Goal: Information Seeking & Learning: Check status

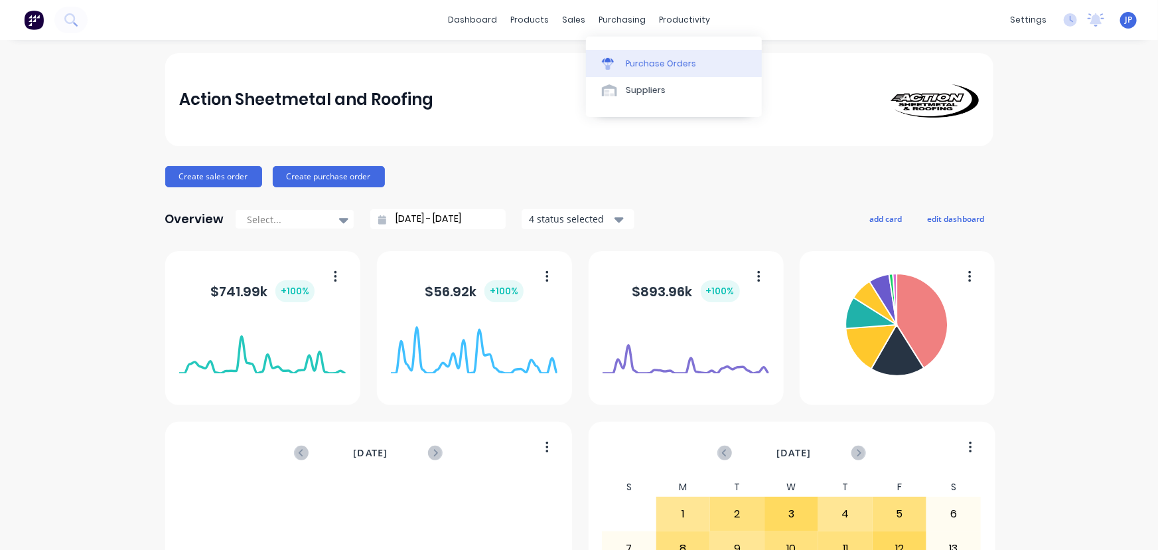
drag, startPoint x: 630, startPoint y: 62, endPoint x: 618, endPoint y: 65, distance: 12.2
click at [630, 62] on div "Purchase Orders" at bounding box center [661, 64] width 70 height 12
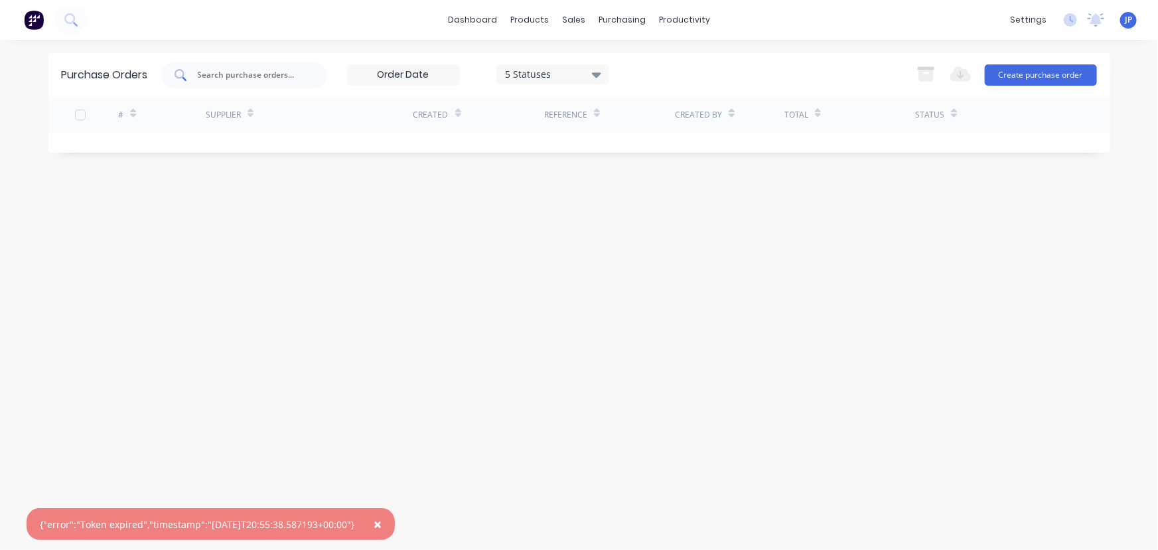
click at [254, 78] on input "text" at bounding box center [251, 74] width 110 height 13
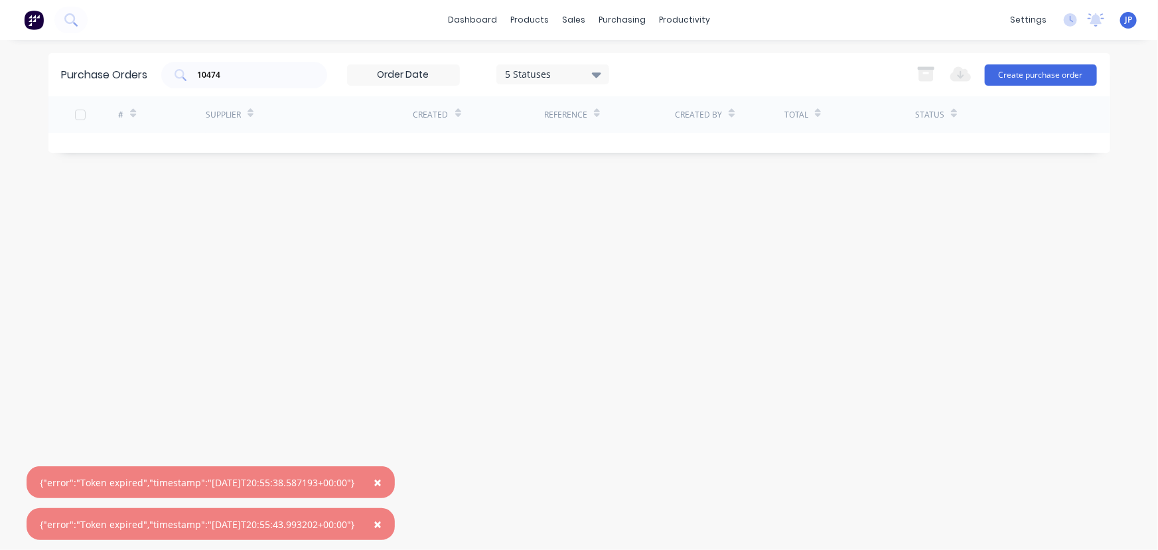
click at [382, 485] on span "×" at bounding box center [378, 482] width 8 height 19
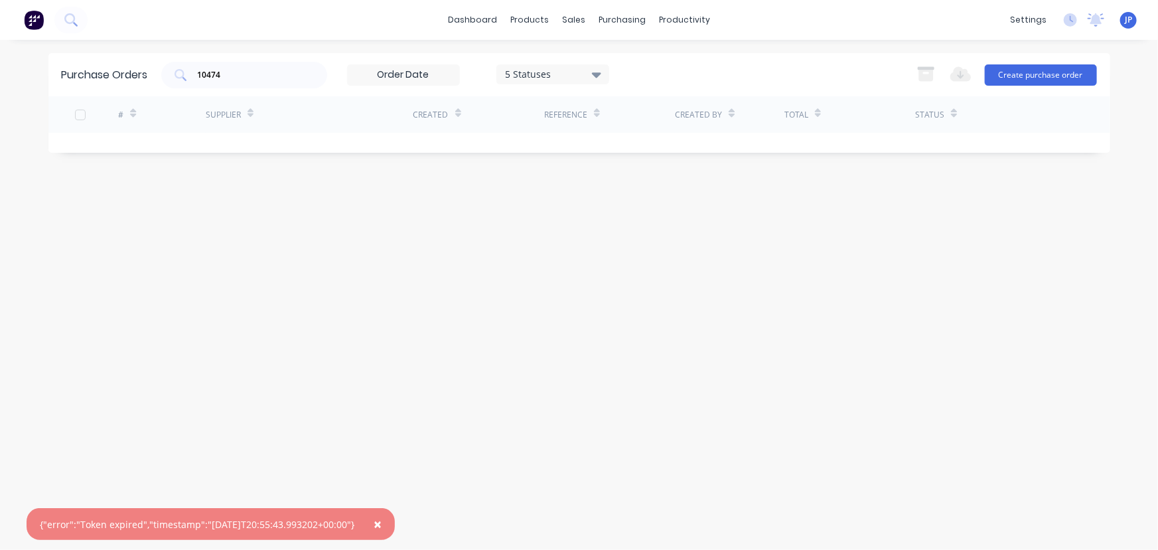
click at [382, 520] on span "×" at bounding box center [378, 523] width 8 height 19
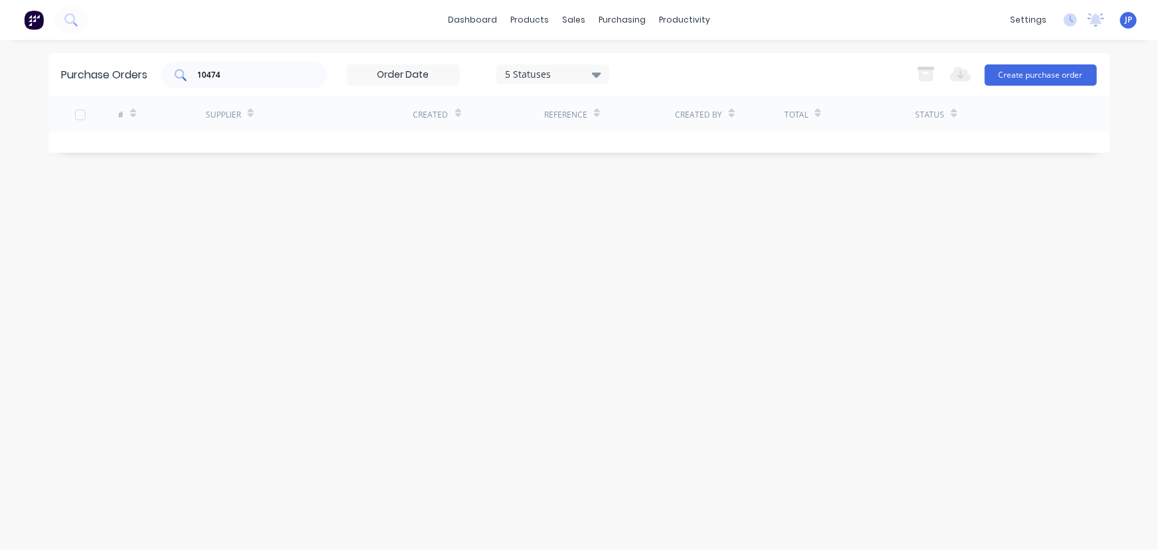
drag, startPoint x: 273, startPoint y: 82, endPoint x: 186, endPoint y: 80, distance: 87.7
click at [186, 80] on div "10474" at bounding box center [244, 75] width 166 height 27
type input "1"
type input "10474"
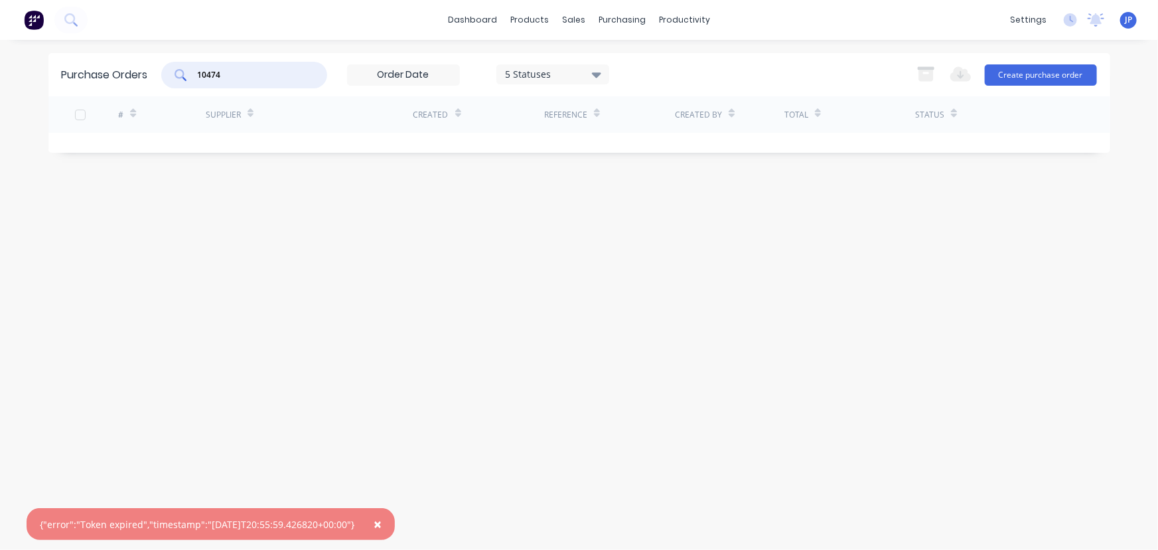
click at [382, 528] on span "×" at bounding box center [378, 523] width 8 height 19
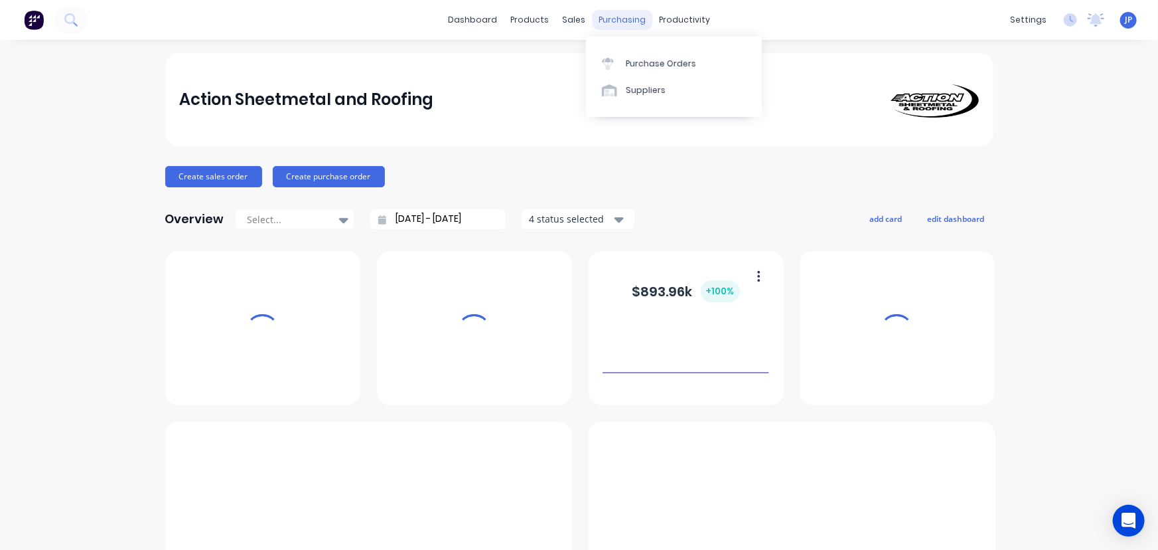
click at [611, 19] on div "purchasing" at bounding box center [622, 20] width 60 height 20
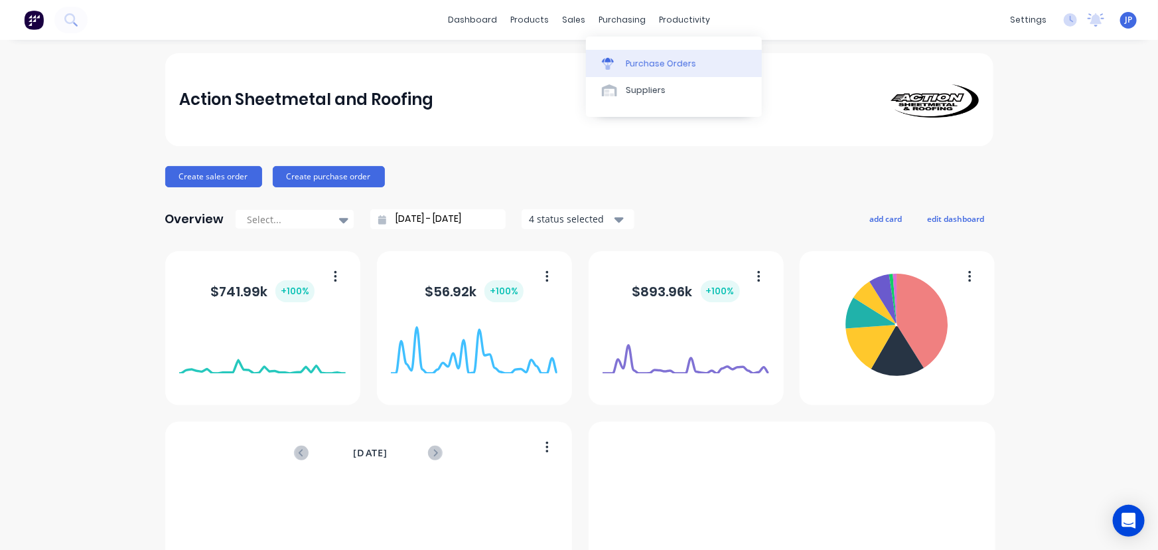
click at [631, 59] on div "Purchase Orders" at bounding box center [661, 64] width 70 height 12
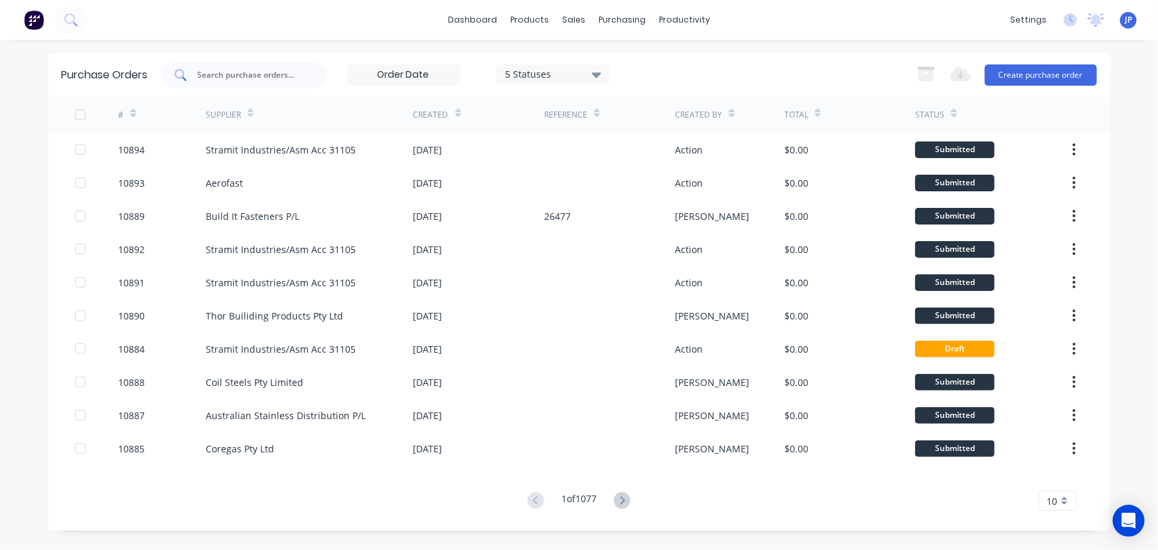
click at [283, 76] on input "text" at bounding box center [251, 74] width 110 height 13
type input "10474"
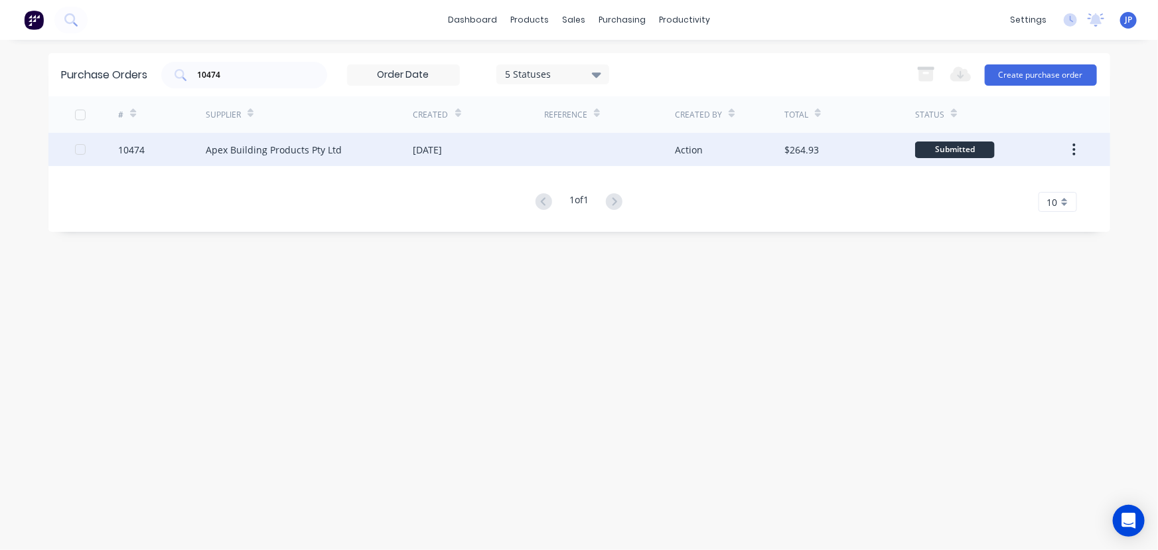
click at [299, 145] on div "Apex Building Products Pty Ltd" at bounding box center [274, 150] width 136 height 14
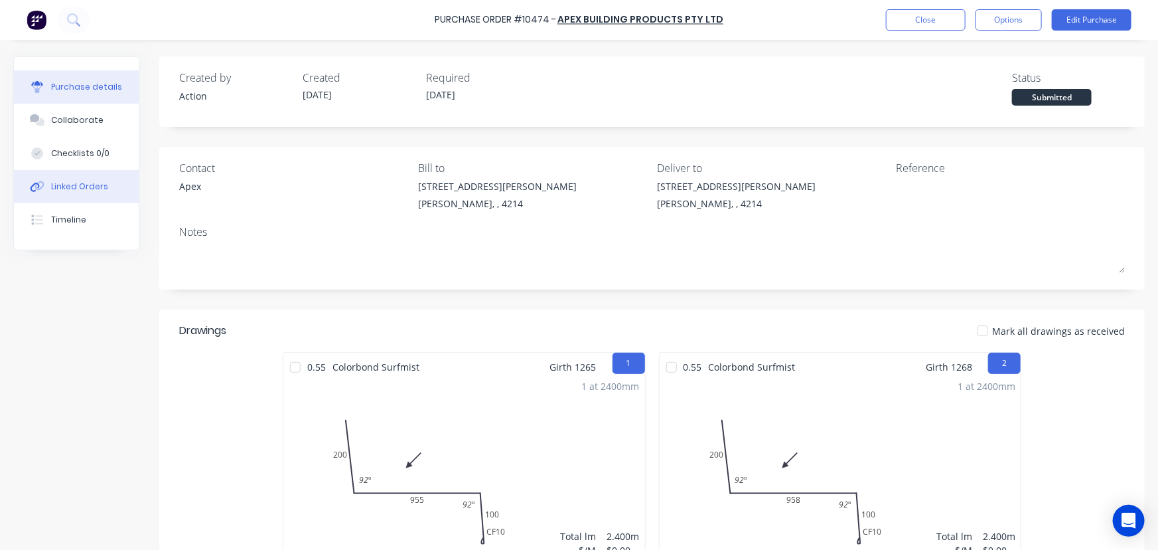
click at [84, 186] on div "Linked Orders" at bounding box center [79, 187] width 57 height 12
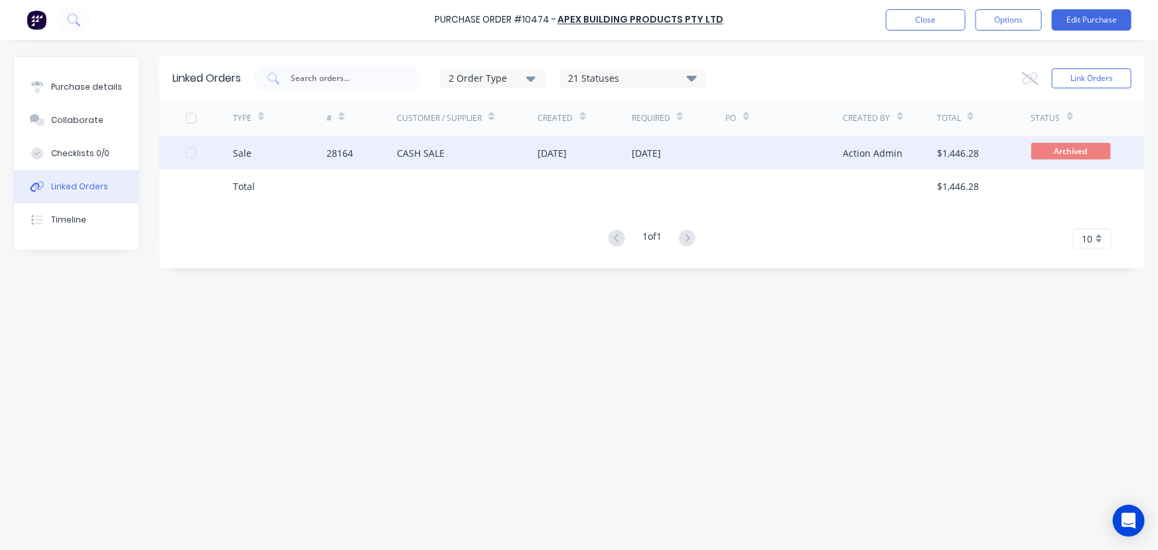
click at [305, 155] on div "Sale" at bounding box center [280, 152] width 94 height 33
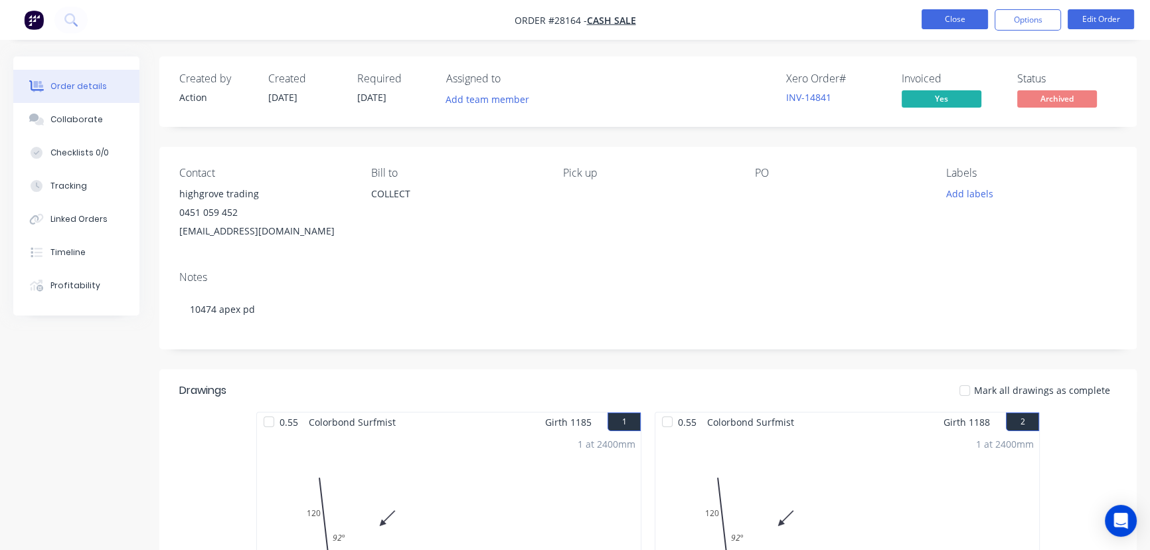
click at [961, 18] on button "Close" at bounding box center [954, 19] width 66 height 20
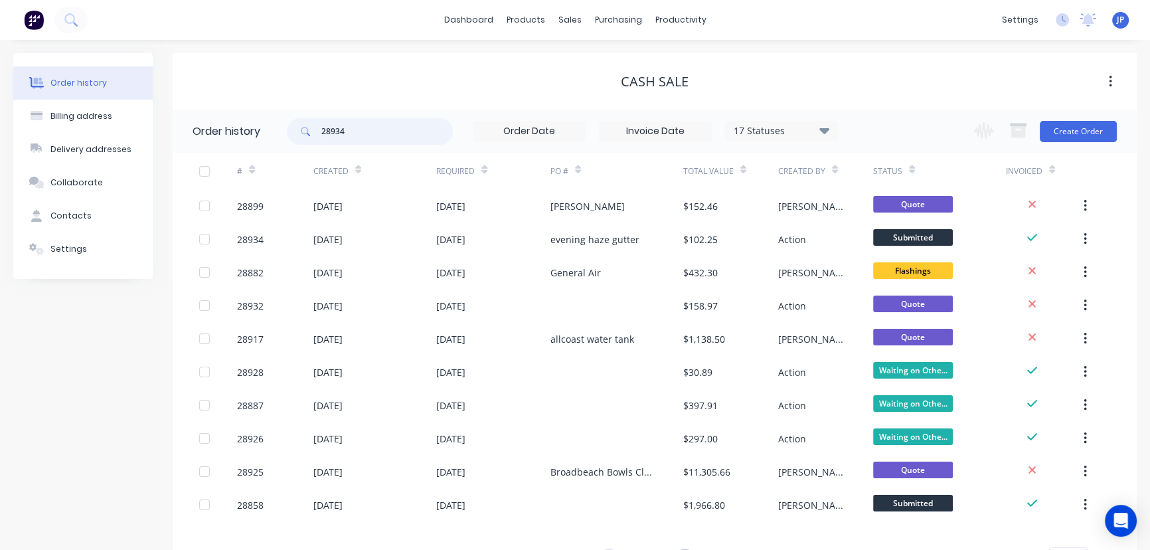
type input "28934"
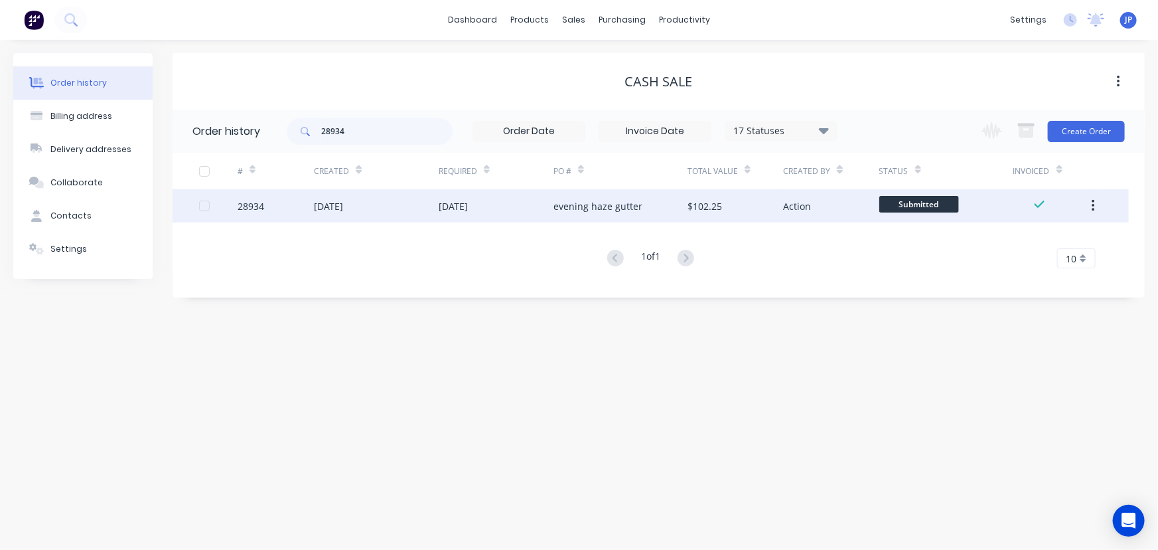
click at [343, 205] on div "[DATE]" at bounding box center [328, 206] width 29 height 14
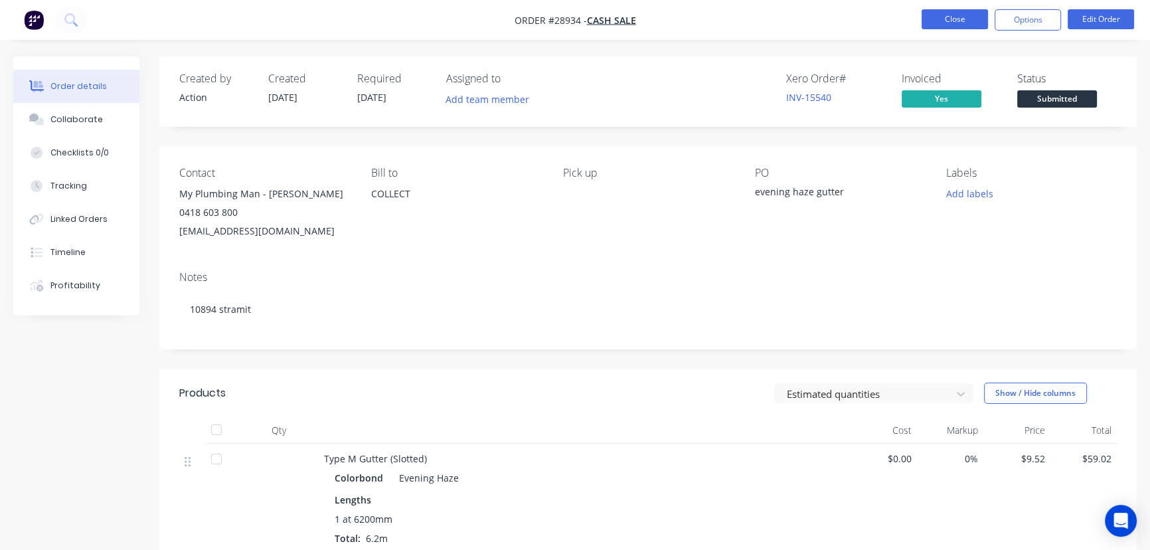
click at [939, 23] on button "Close" at bounding box center [954, 19] width 66 height 20
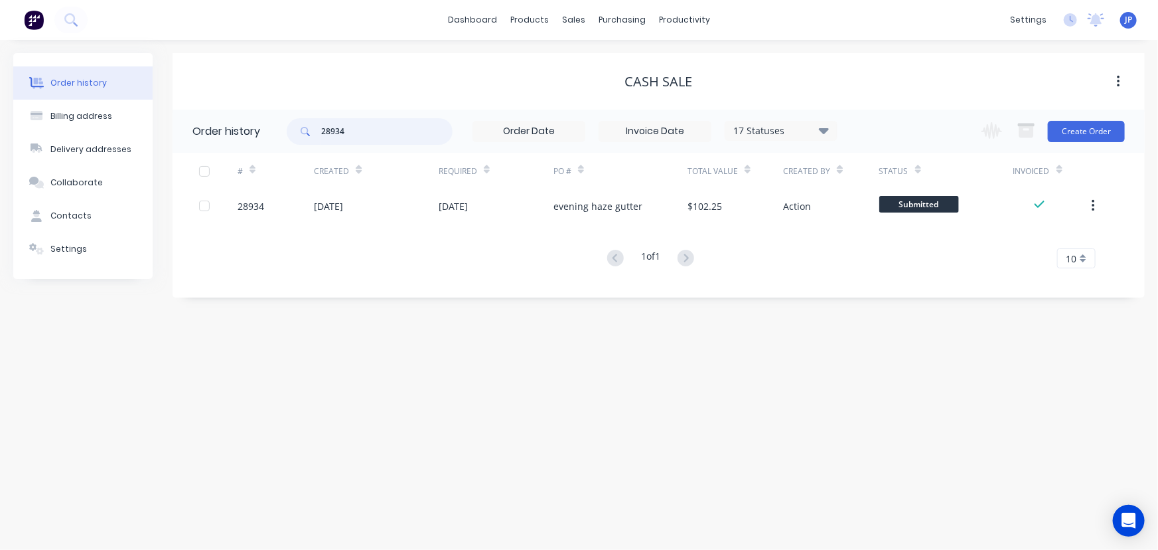
drag, startPoint x: 352, startPoint y: 133, endPoint x: 324, endPoint y: 133, distance: 27.9
click at [324, 133] on input "28934" at bounding box center [386, 131] width 131 height 27
type input "28901"
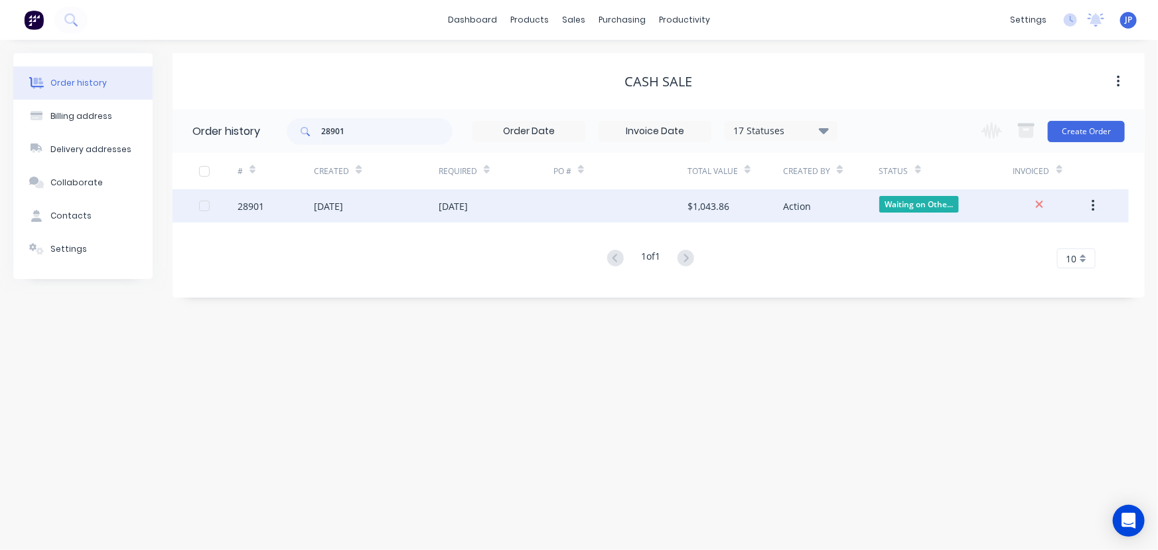
click at [343, 202] on div "[DATE]" at bounding box center [328, 206] width 29 height 14
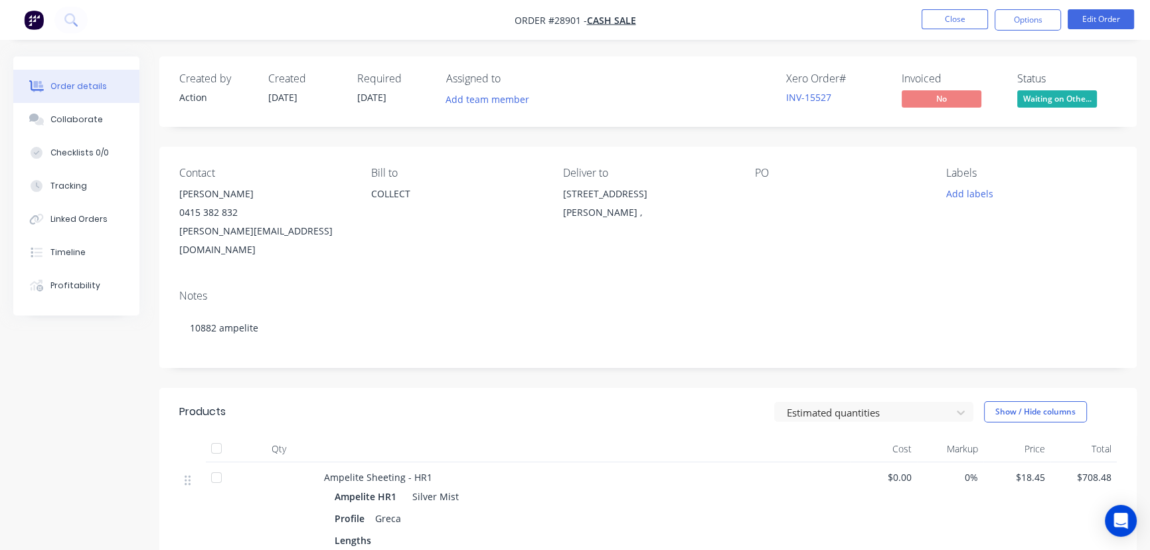
drag, startPoint x: 254, startPoint y: 192, endPoint x: 182, endPoint y: 192, distance: 72.3
click at [182, 192] on div "William Conway" at bounding box center [264, 194] width 171 height 19
copy div "William Conway"
click at [1011, 24] on button "Options" at bounding box center [1027, 19] width 66 height 21
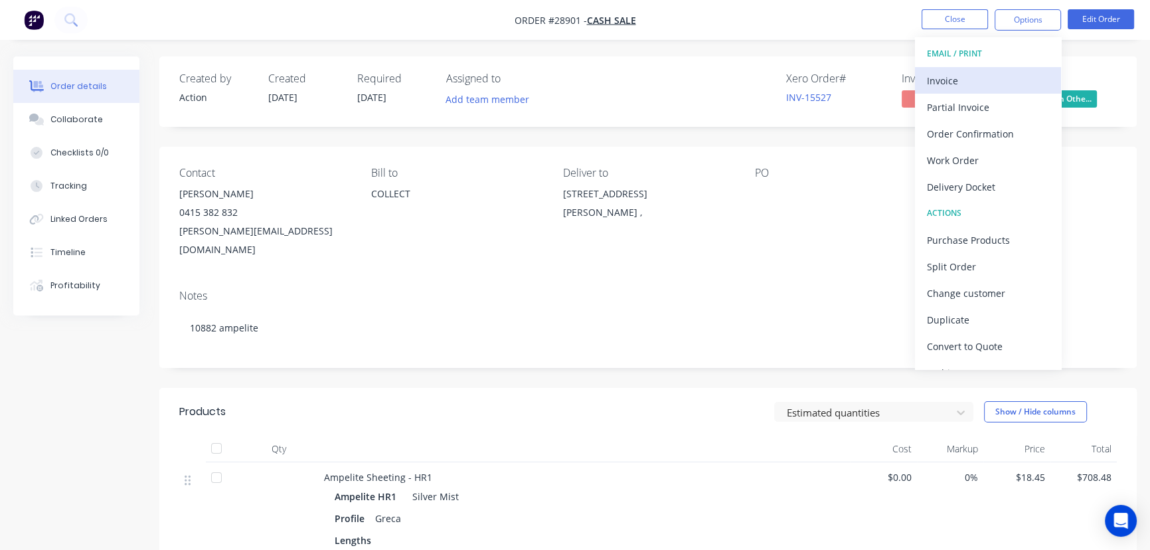
click at [956, 79] on div "Invoice" at bounding box center [988, 80] width 122 height 19
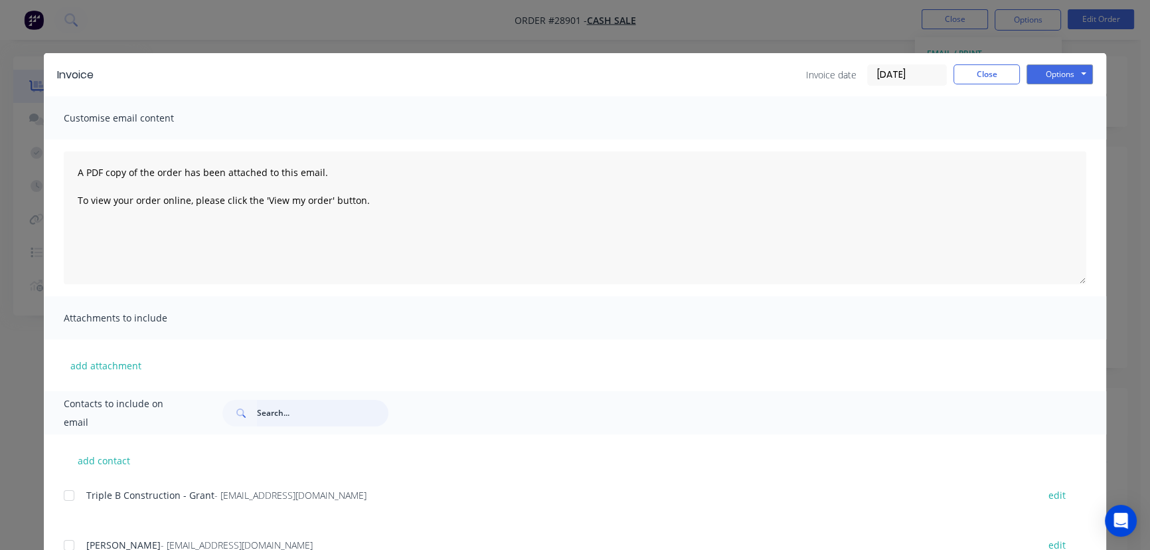
click at [257, 412] on input "text" at bounding box center [322, 413] width 131 height 27
paste input "William Conway"
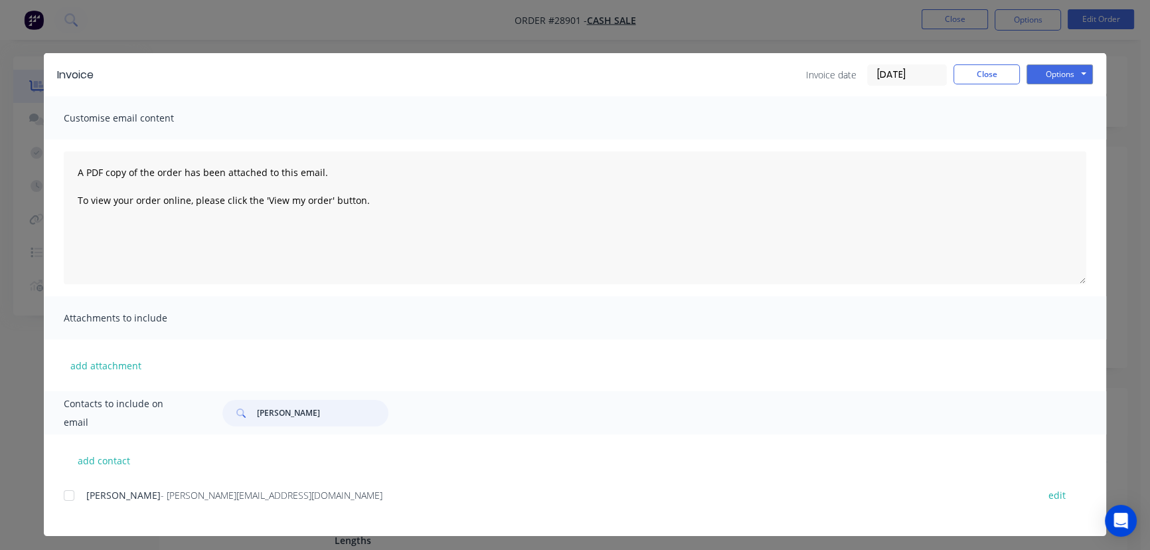
type input "William Conway"
drag, startPoint x: 265, startPoint y: 498, endPoint x: 81, endPoint y: 506, distance: 184.7
click at [81, 506] on div "William Conway - william@squishdesigns.com.au edit" at bounding box center [585, 503] width 1042 height 34
copy div "William Conway - william@squishdesigns.com.au"
click at [1041, 72] on button "Options" at bounding box center [1059, 74] width 66 height 20
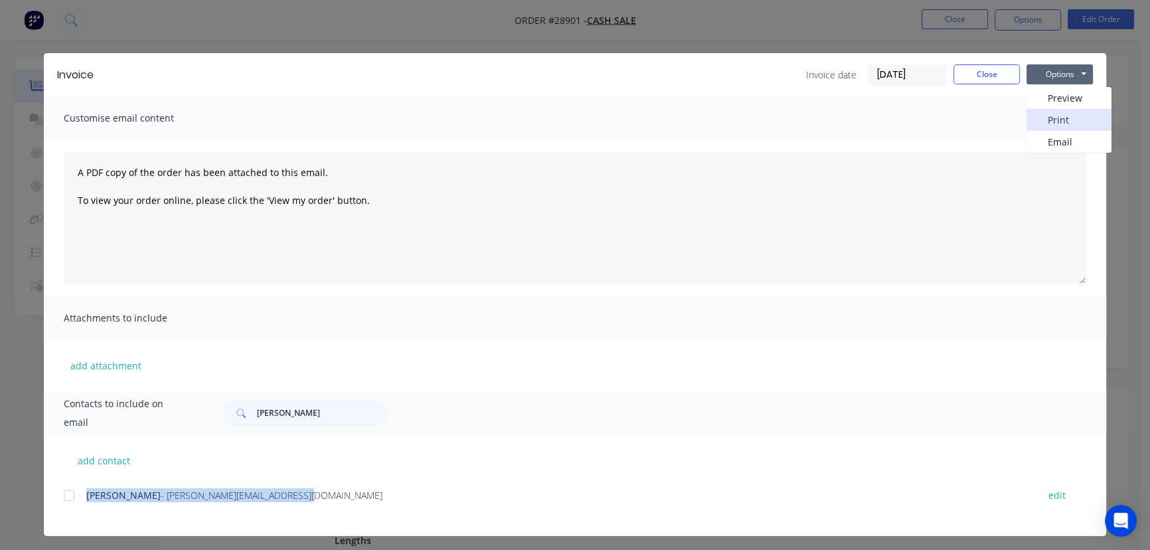
click at [1041, 118] on button "Print" at bounding box center [1068, 120] width 85 height 22
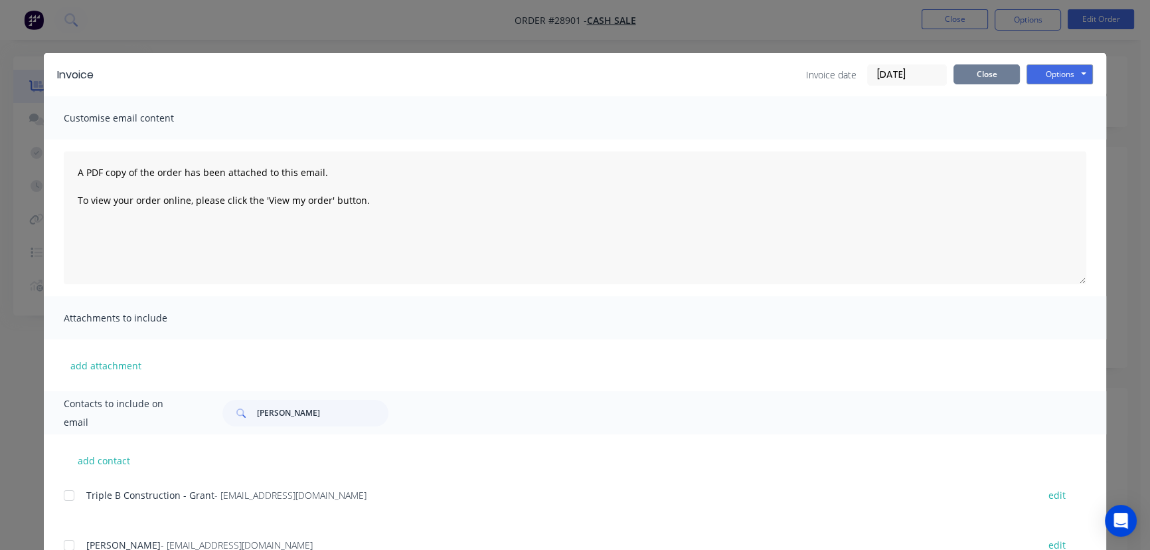
click at [972, 69] on button "Close" at bounding box center [986, 74] width 66 height 20
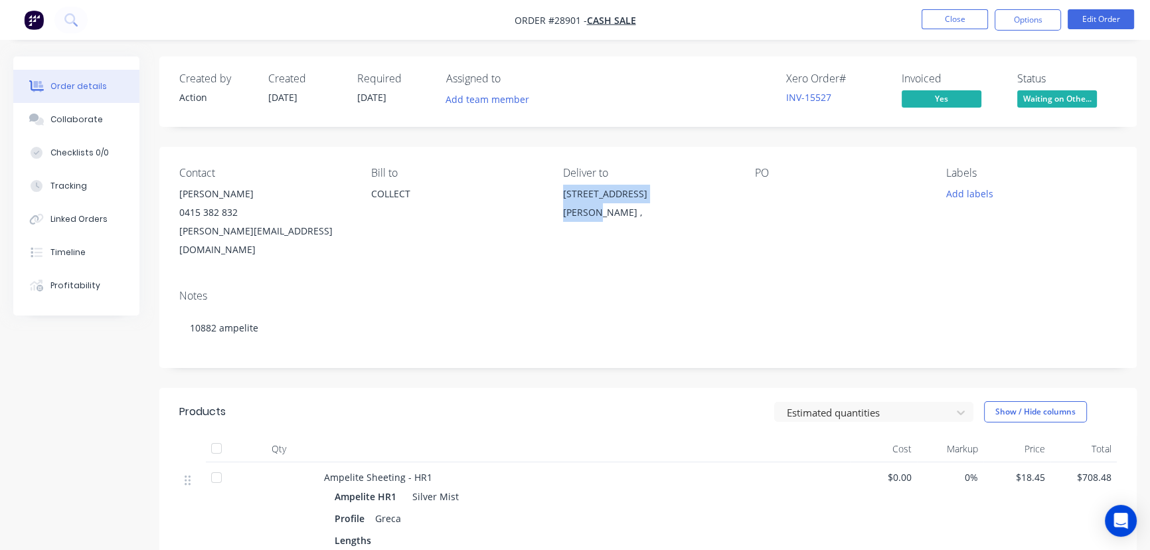
drag, startPoint x: 602, startPoint y: 214, endPoint x: 552, endPoint y: 202, distance: 52.0
click at [552, 202] on div "Contact William Conway 0415 382 832 william@squishdesigns.com.au Bill to COLLEC…" at bounding box center [647, 213] width 977 height 132
copy div "13 Nemo St Ashmore"
click at [938, 20] on button "Close" at bounding box center [954, 19] width 66 height 20
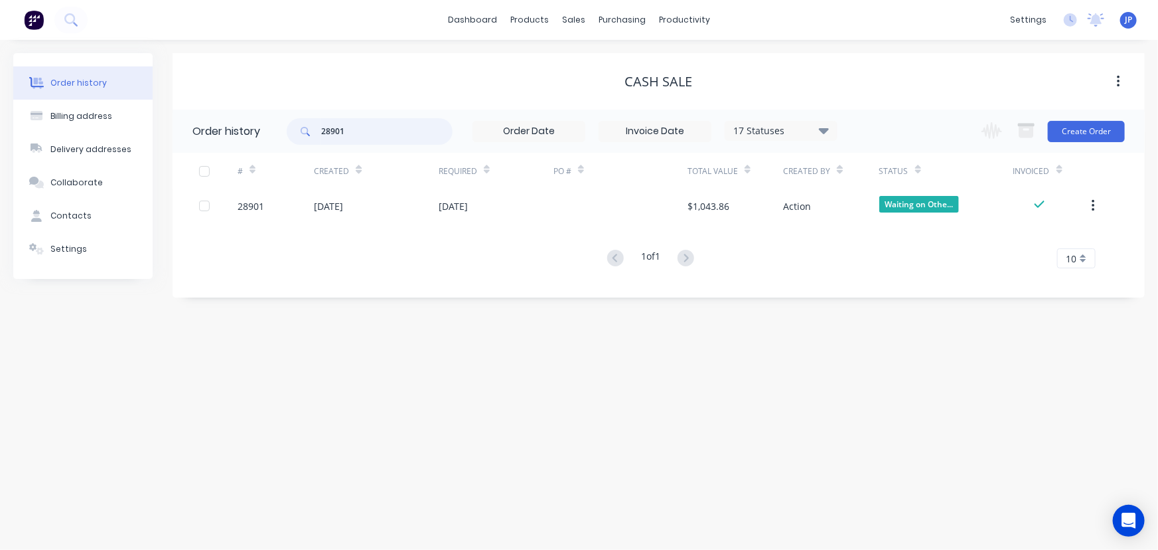
drag, startPoint x: 356, startPoint y: 130, endPoint x: 295, endPoint y: 138, distance: 61.6
click at [295, 138] on div "28901" at bounding box center [370, 131] width 166 height 27
type input "28623"
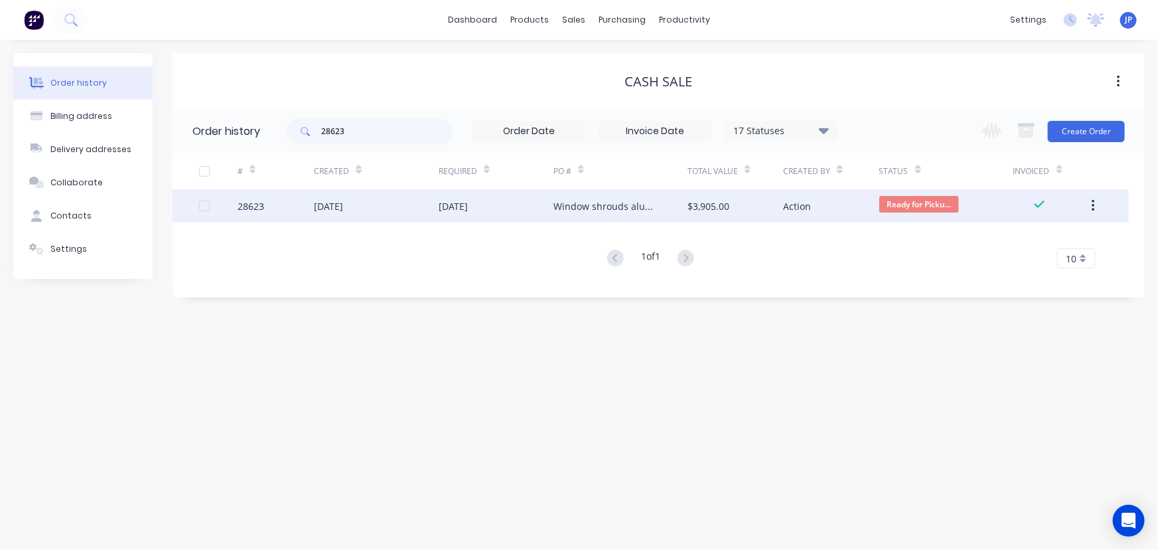
click at [338, 206] on div "[DATE]" at bounding box center [328, 206] width 29 height 14
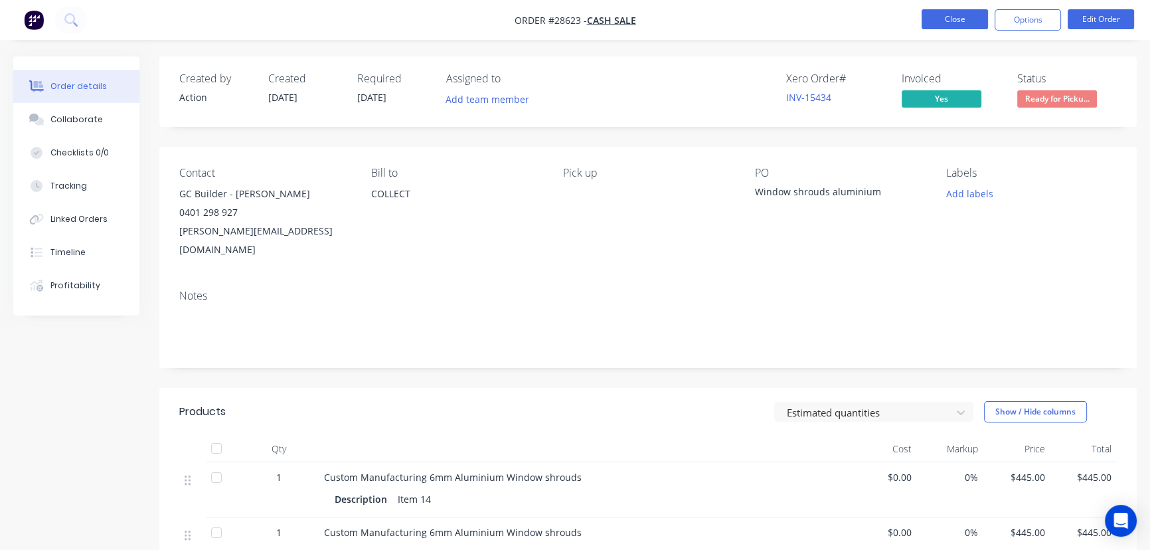
click at [931, 23] on button "Close" at bounding box center [954, 19] width 66 height 20
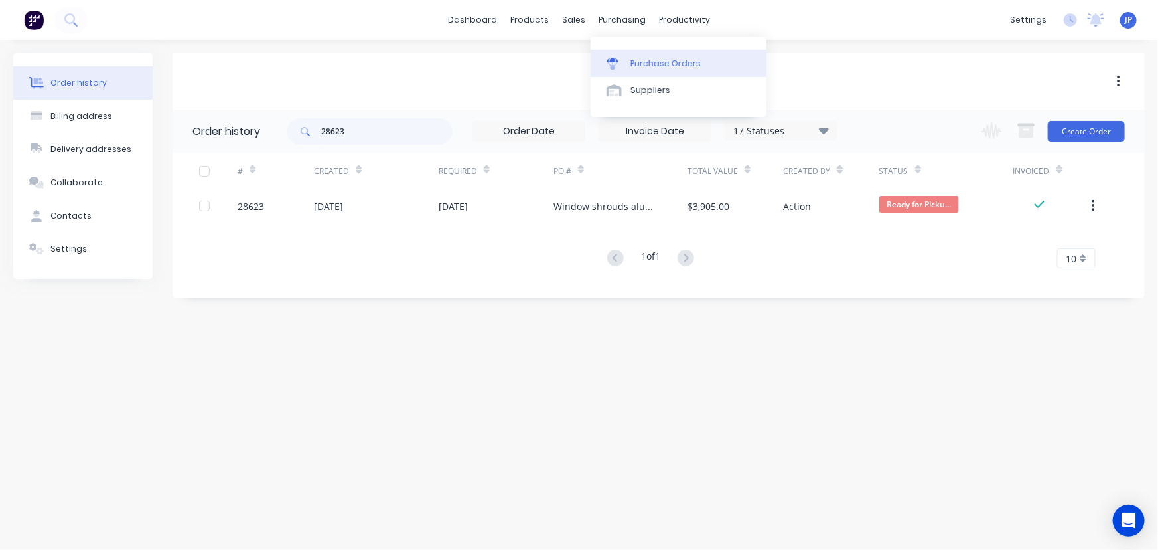
click at [626, 59] on div at bounding box center [617, 64] width 20 height 12
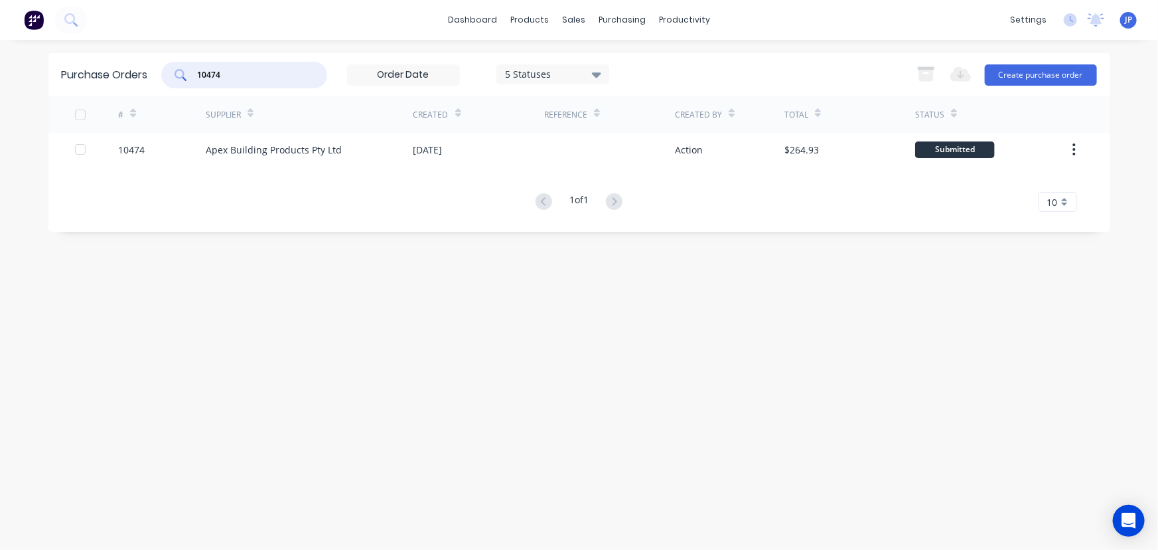
drag, startPoint x: 238, startPoint y: 73, endPoint x: 183, endPoint y: 77, distance: 55.2
click at [183, 77] on div "10474" at bounding box center [244, 75] width 166 height 27
type input "10876"
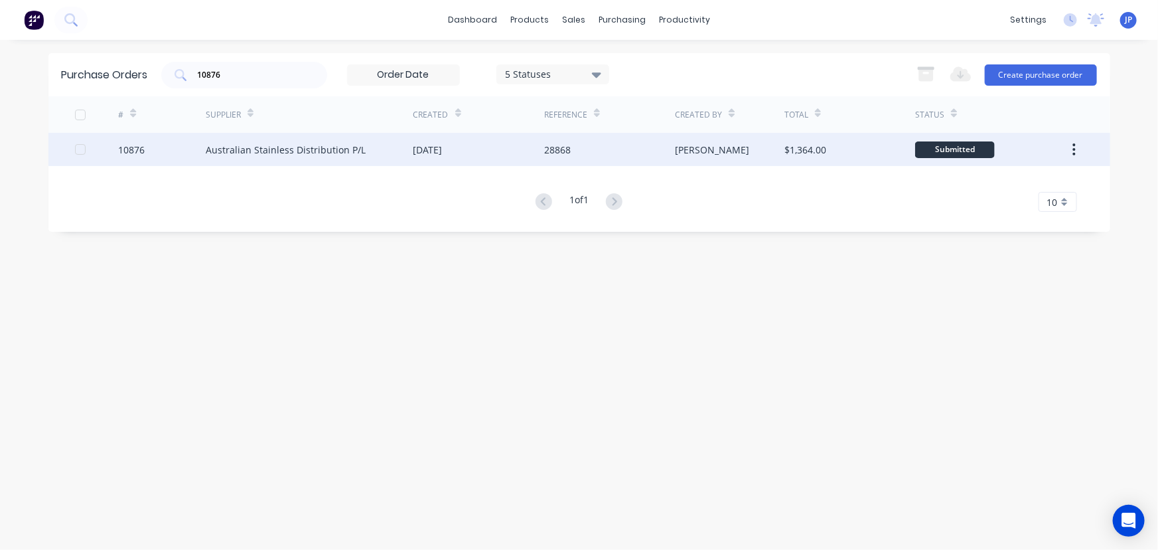
click at [210, 149] on div "Australian Stainless Distribution P/L" at bounding box center [286, 150] width 160 height 14
type textarea "x"
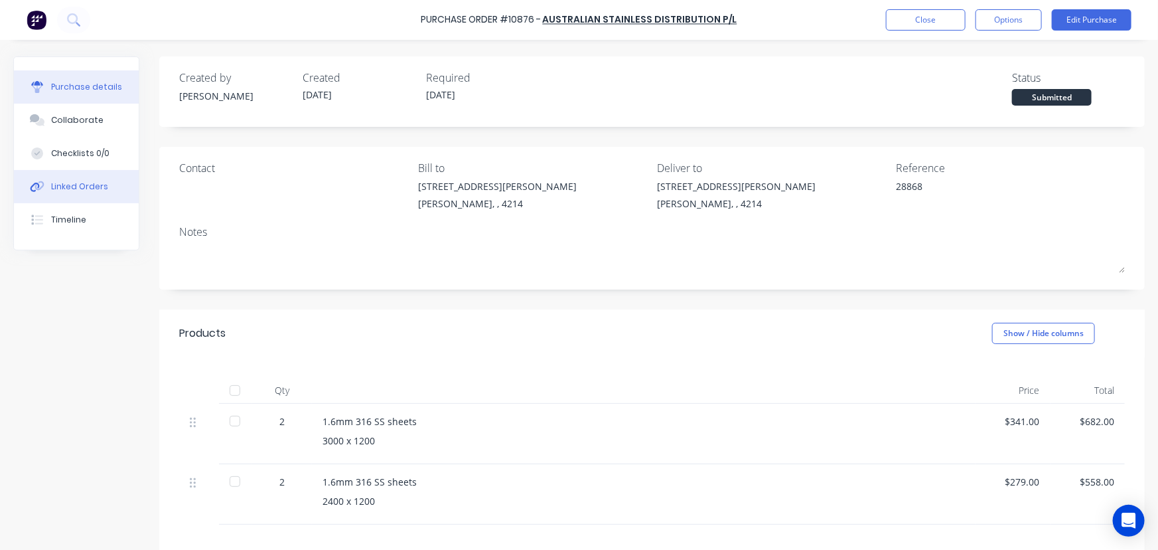
click at [102, 187] on div "Linked Orders" at bounding box center [79, 187] width 57 height 12
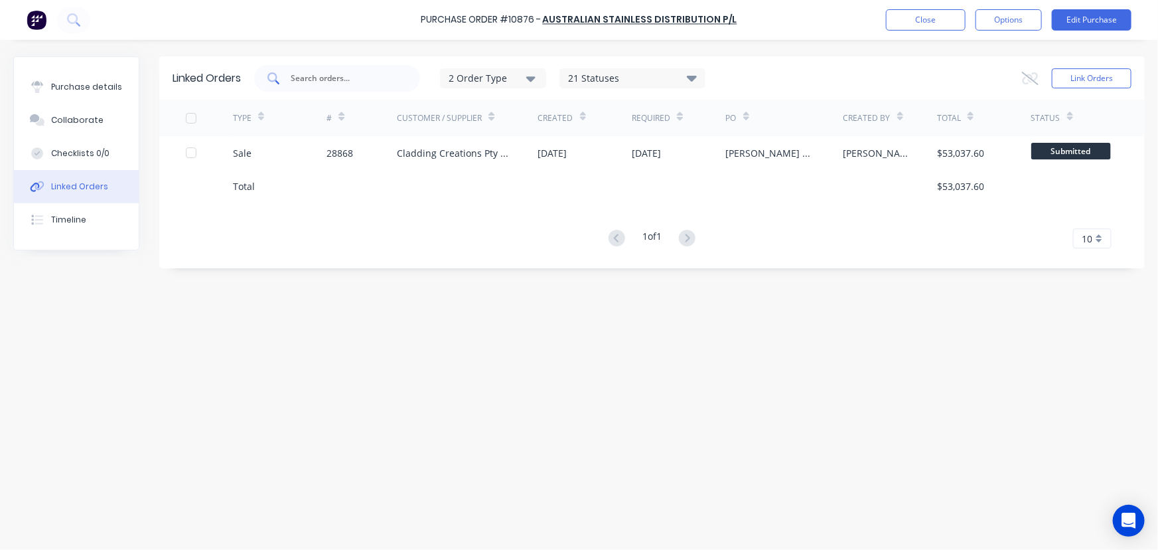
click at [325, 72] on input "text" at bounding box center [344, 78] width 110 height 13
type input "10876"
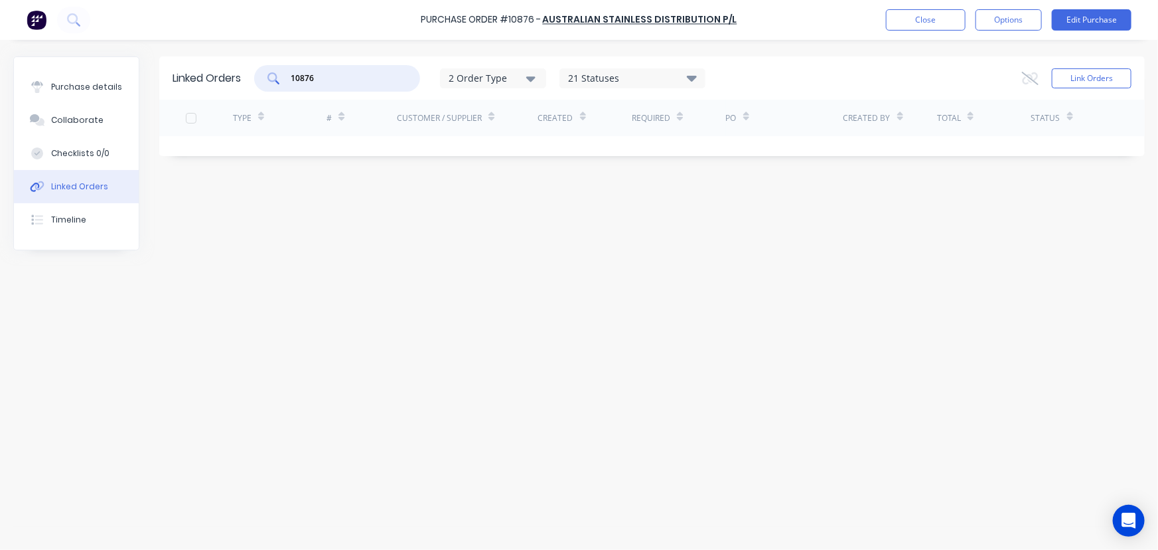
drag, startPoint x: 321, startPoint y: 77, endPoint x: 291, endPoint y: 81, distance: 30.8
click at [291, 81] on div "10876" at bounding box center [337, 78] width 166 height 27
type input "10876"
click at [900, 18] on button "Close" at bounding box center [926, 19] width 80 height 21
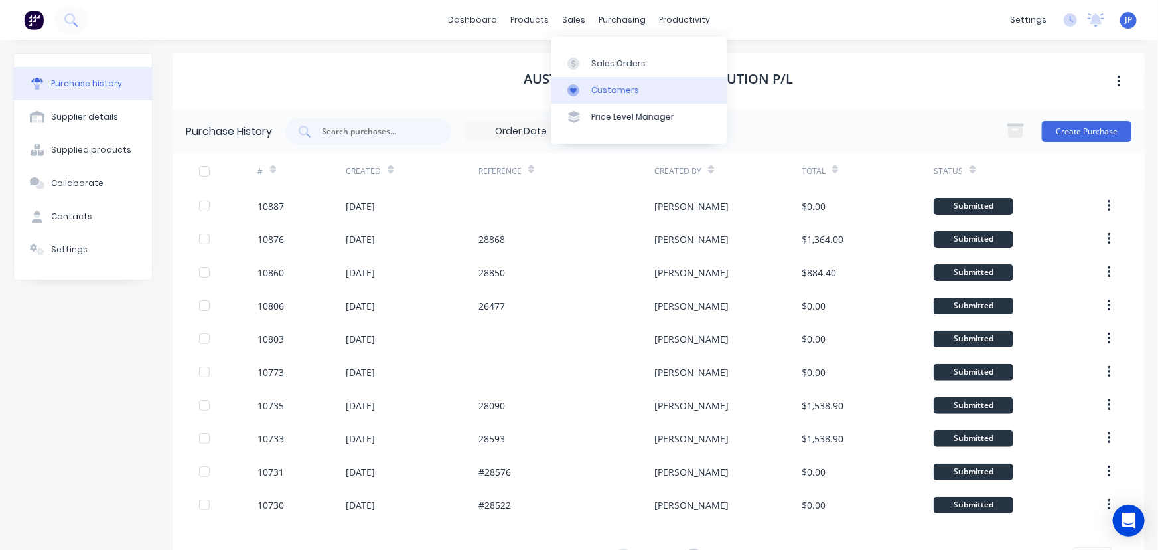
click at [607, 87] on div "Customers" at bounding box center [615, 90] width 48 height 12
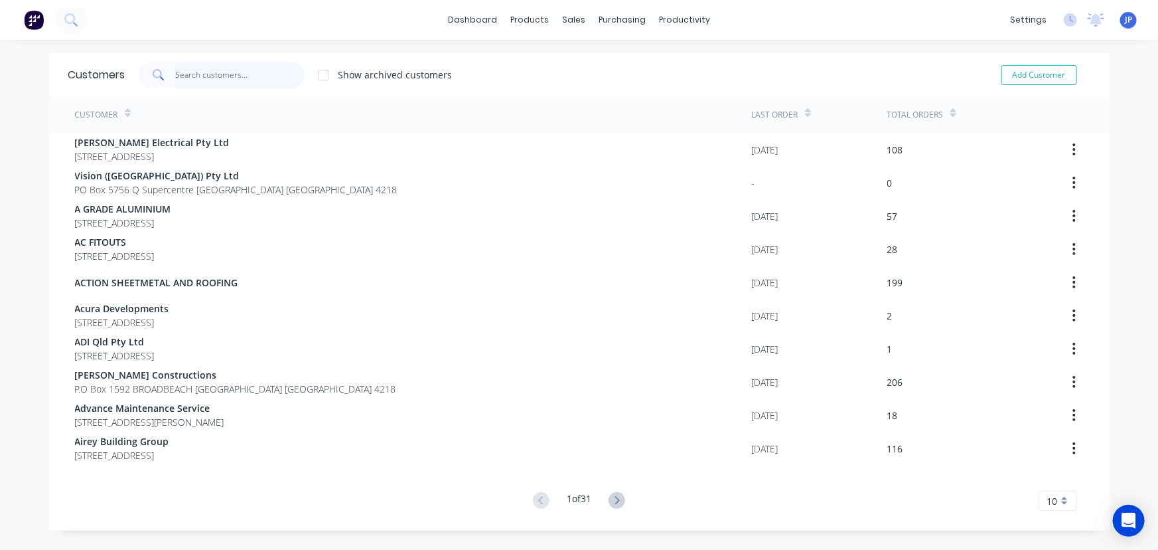
click at [180, 77] on input "text" at bounding box center [239, 75] width 129 height 27
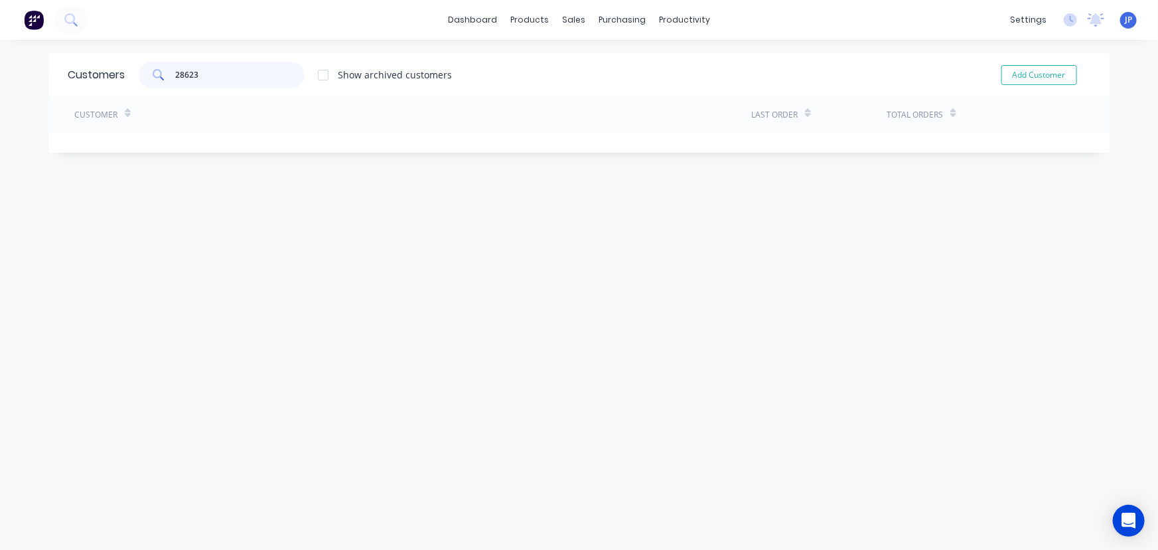
type input "28623"
click at [593, 61] on div "Sales Orders" at bounding box center [618, 64] width 54 height 12
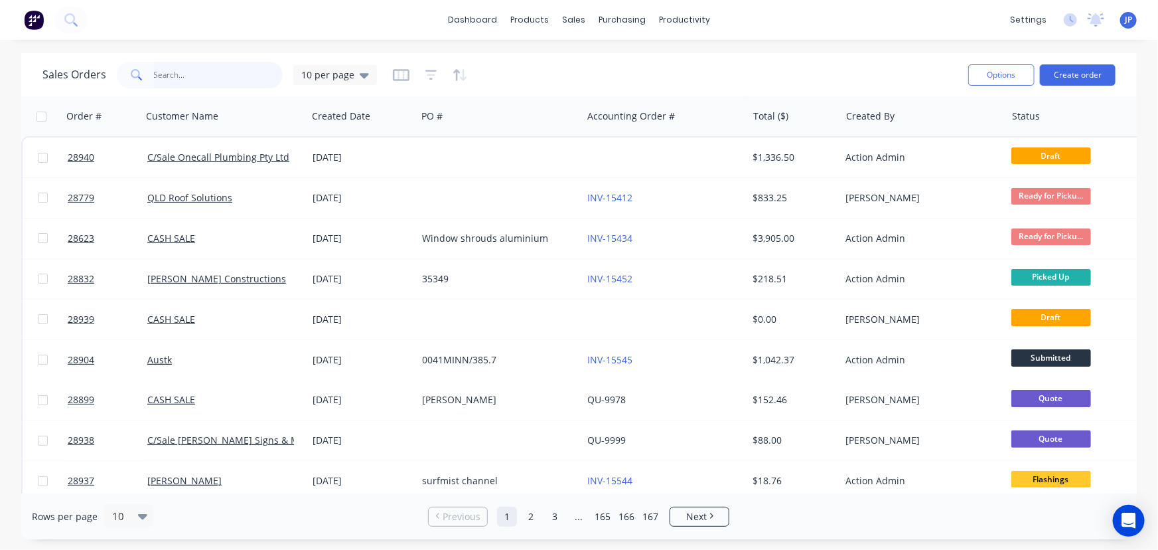
click at [168, 70] on input "text" at bounding box center [218, 75] width 129 height 27
type input "28623"
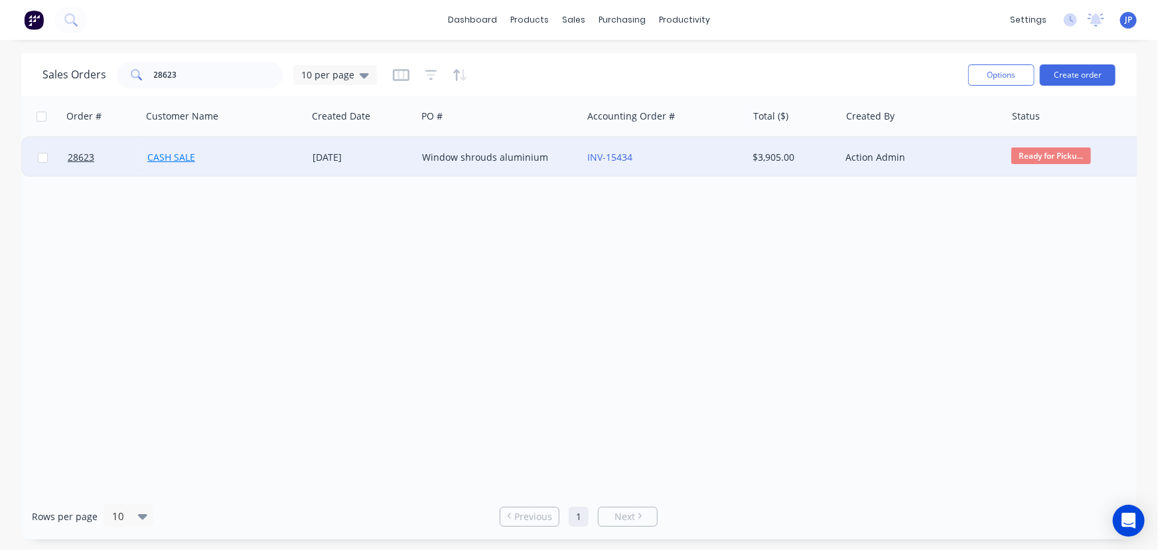
click at [185, 157] on link "CASH SALE" at bounding box center [171, 157] width 48 height 13
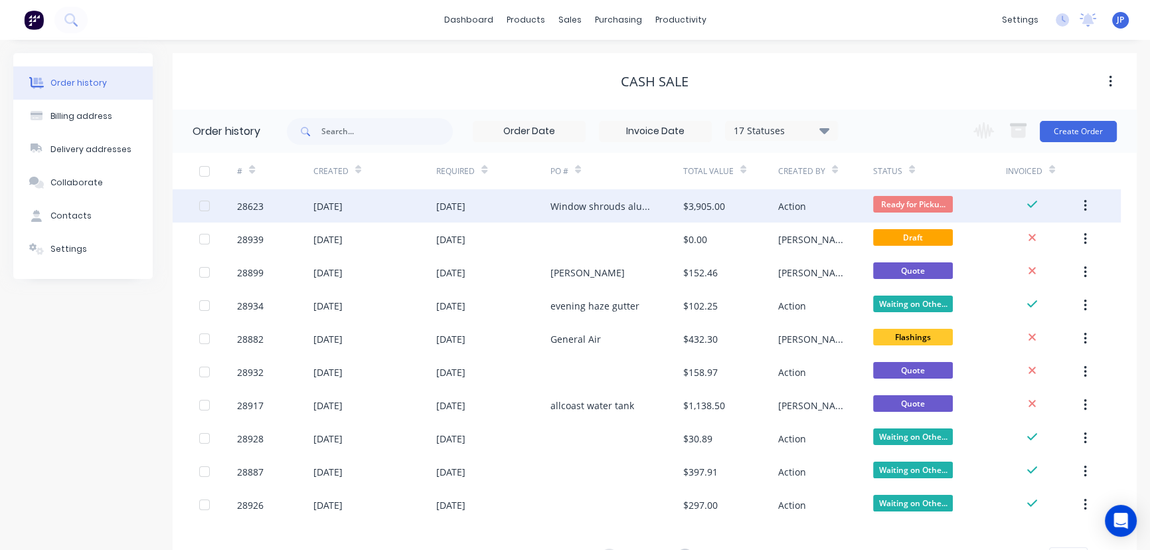
click at [321, 208] on div "[DATE]" at bounding box center [327, 206] width 29 height 14
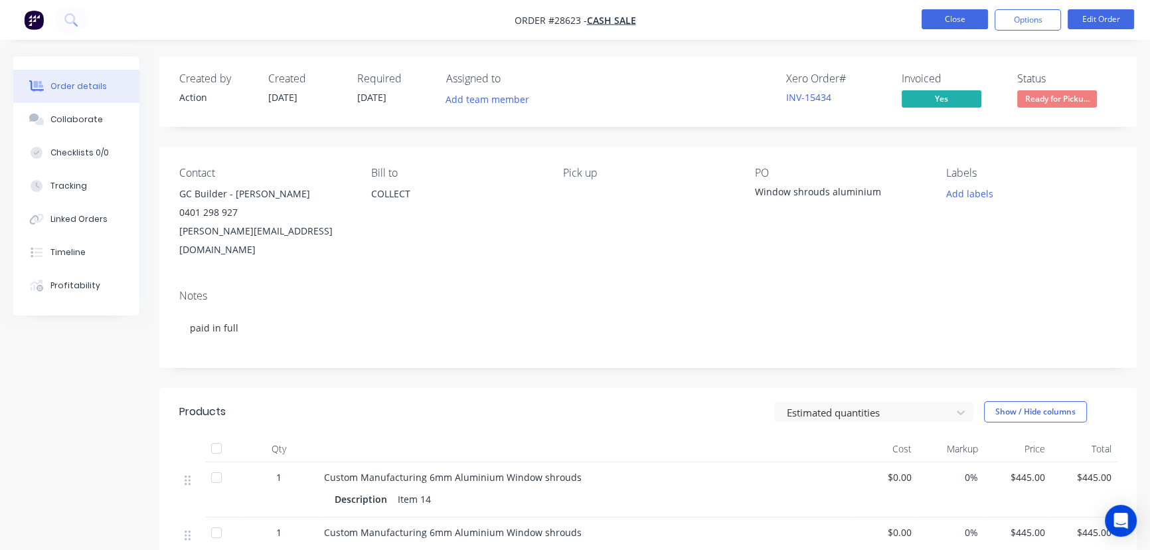
click at [970, 18] on button "Close" at bounding box center [954, 19] width 66 height 20
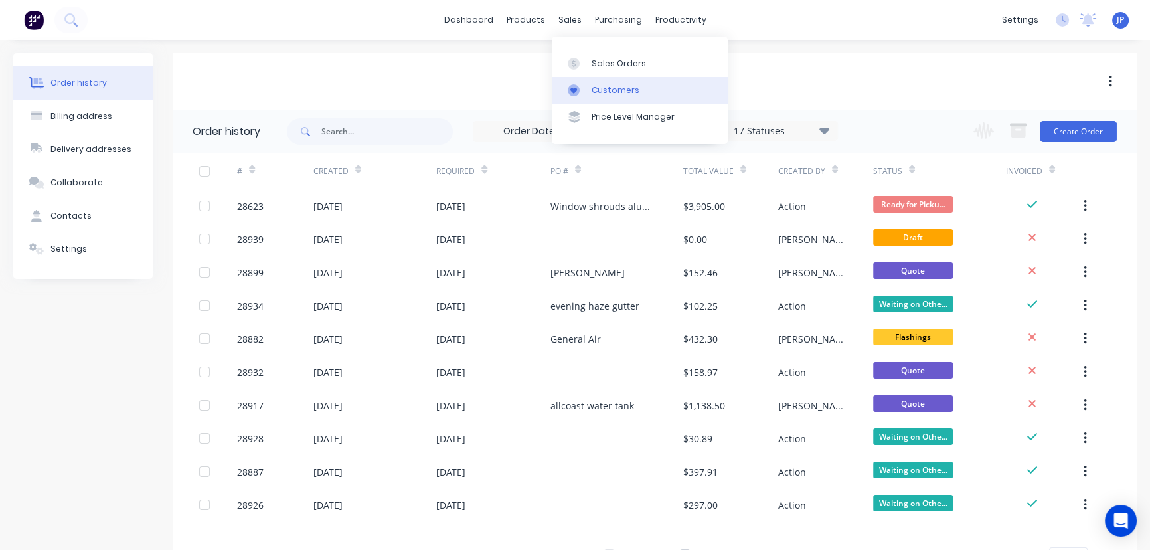
click at [603, 88] on div "Customers" at bounding box center [615, 90] width 48 height 12
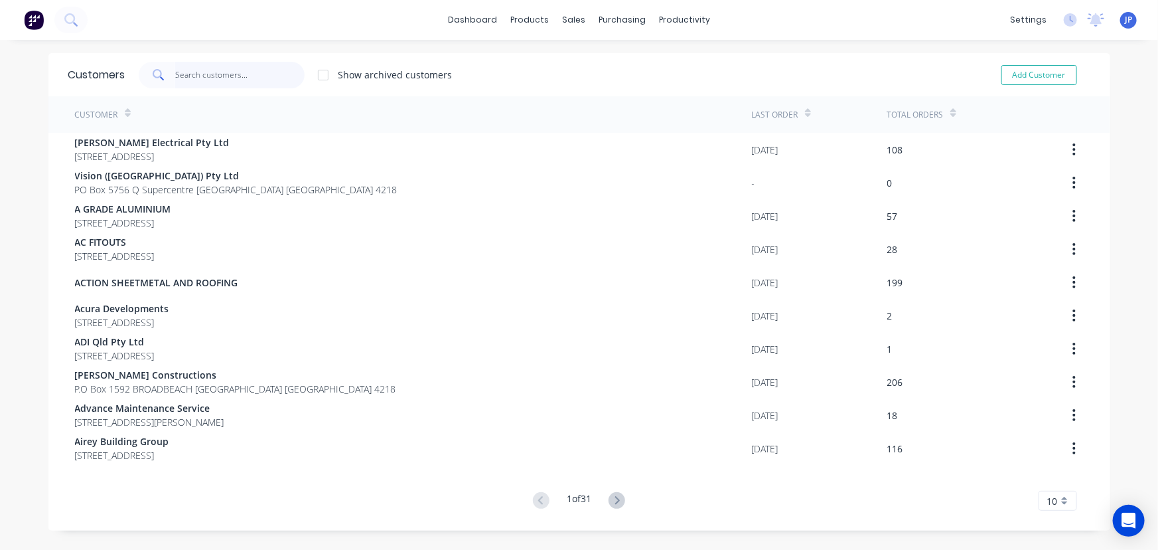
click at [248, 76] on input "text" at bounding box center [239, 75] width 129 height 27
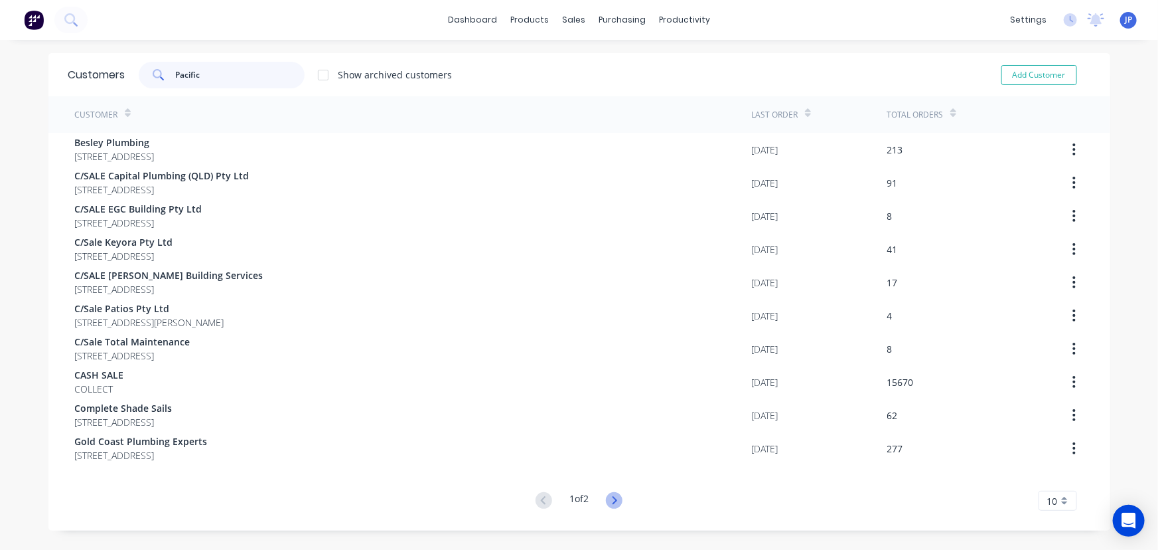
type input "Pacific"
click at [609, 498] on icon at bounding box center [614, 500] width 17 height 17
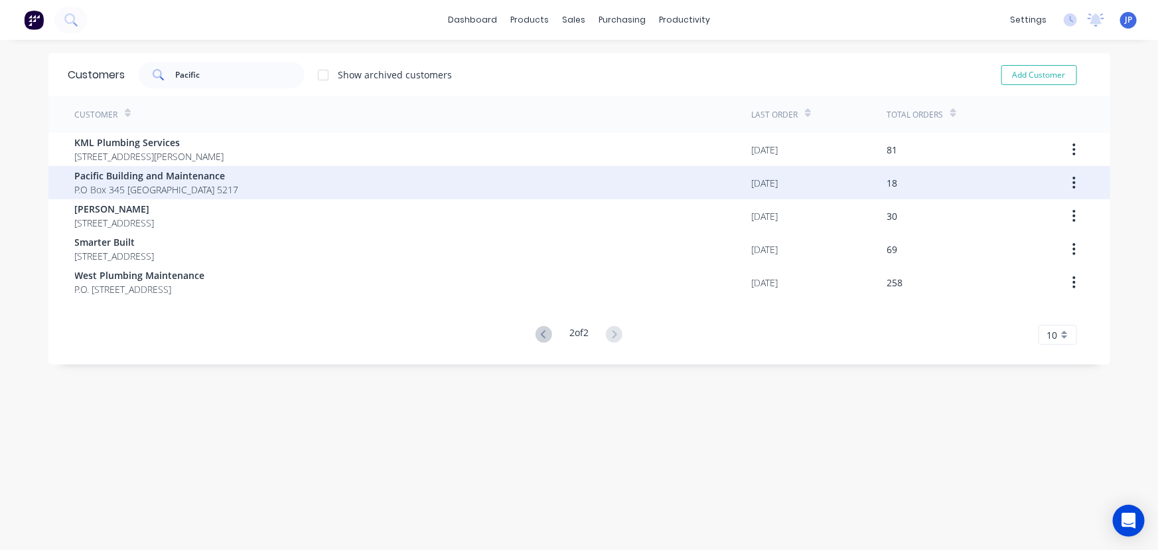
click at [119, 175] on span "Pacific Building and Maintenance" at bounding box center [157, 176] width 164 height 14
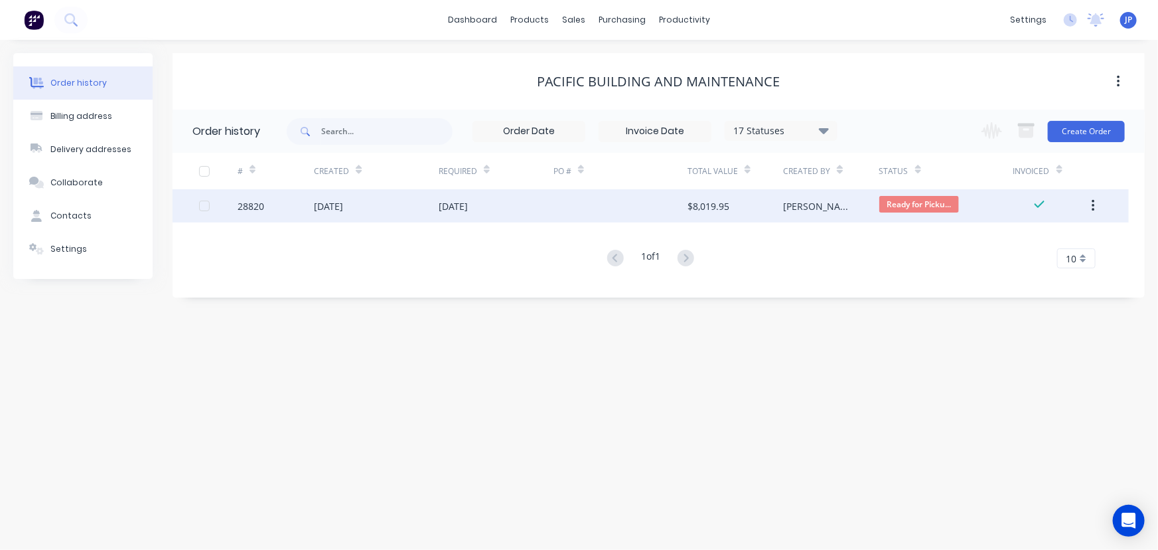
click at [251, 206] on div "28820" at bounding box center [251, 206] width 27 height 14
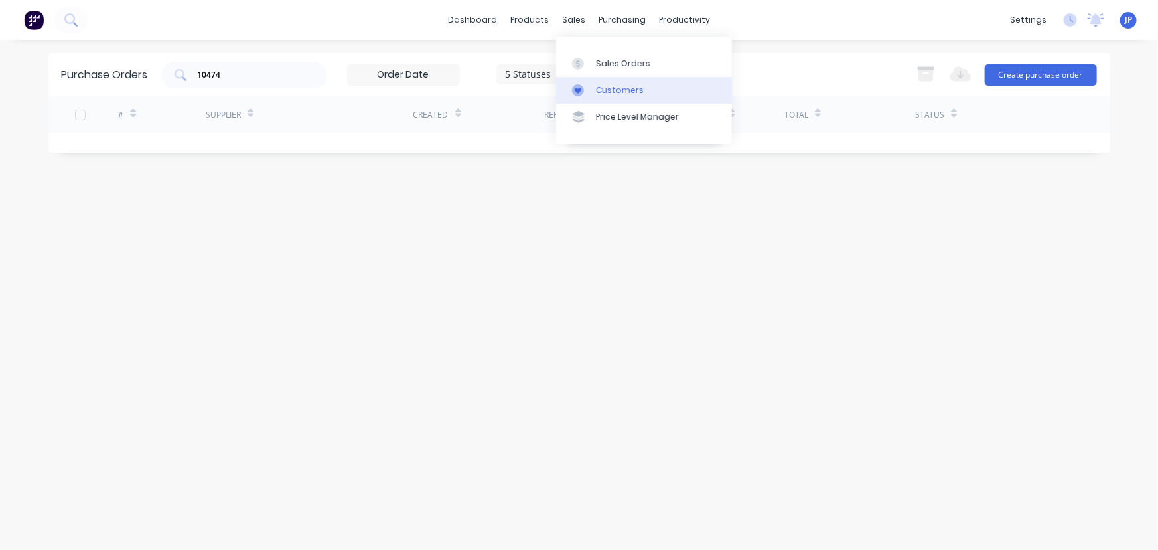
drag, startPoint x: 601, startPoint y: 86, endPoint x: 587, endPoint y: 86, distance: 14.0
click at [601, 86] on div "Customers" at bounding box center [620, 90] width 48 height 12
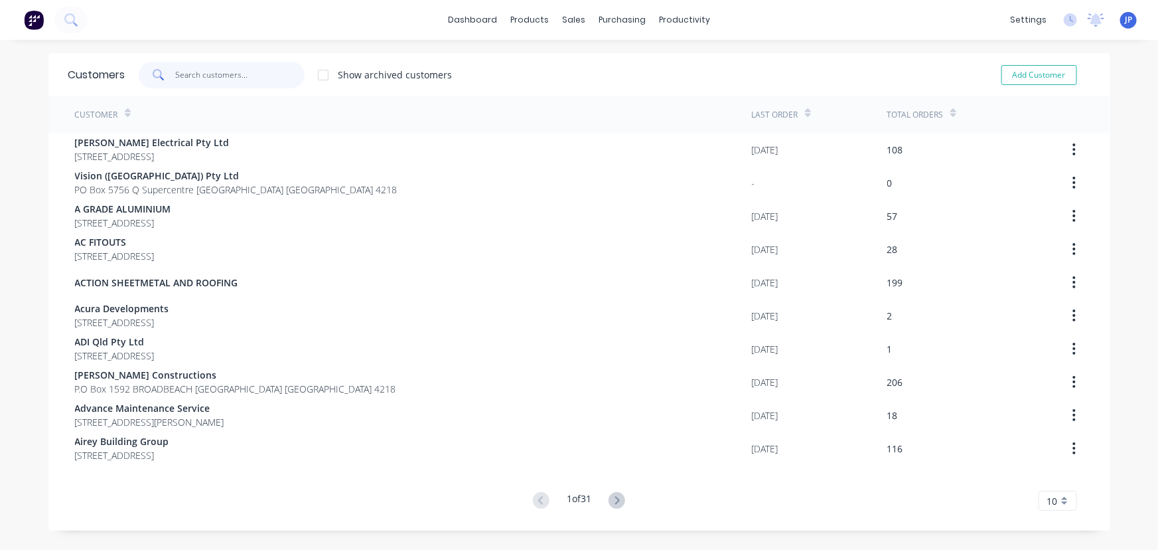
click at [208, 77] on input "text" at bounding box center [239, 75] width 129 height 27
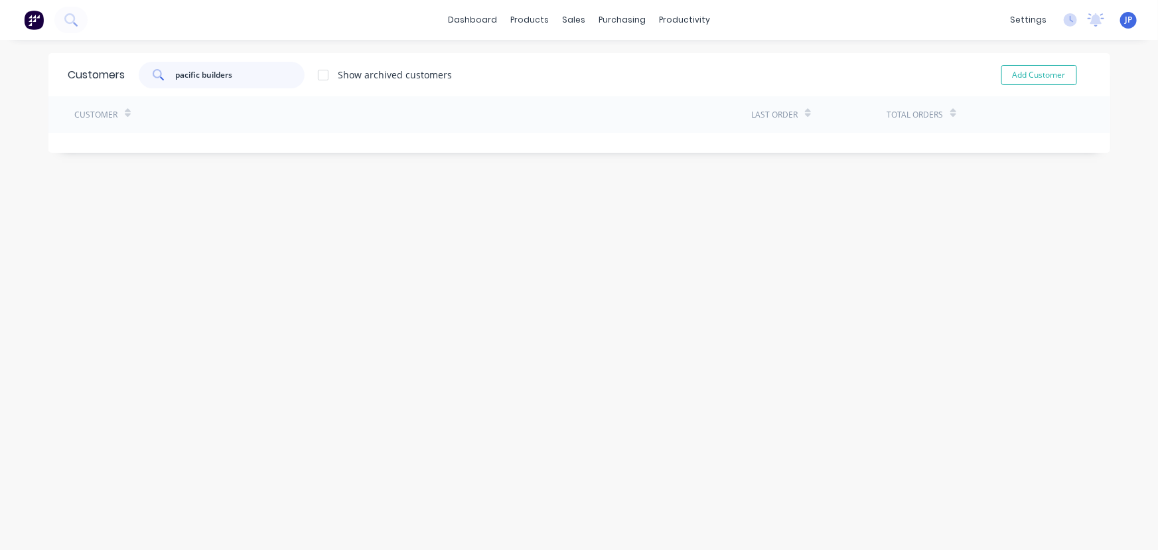
type input "pacific builders"
drag, startPoint x: 259, startPoint y: 72, endPoint x: 96, endPoint y: 76, distance: 162.6
click at [96, 76] on div "Customers pacific builders Show archived customers Add Customer" at bounding box center [579, 74] width 1062 height 43
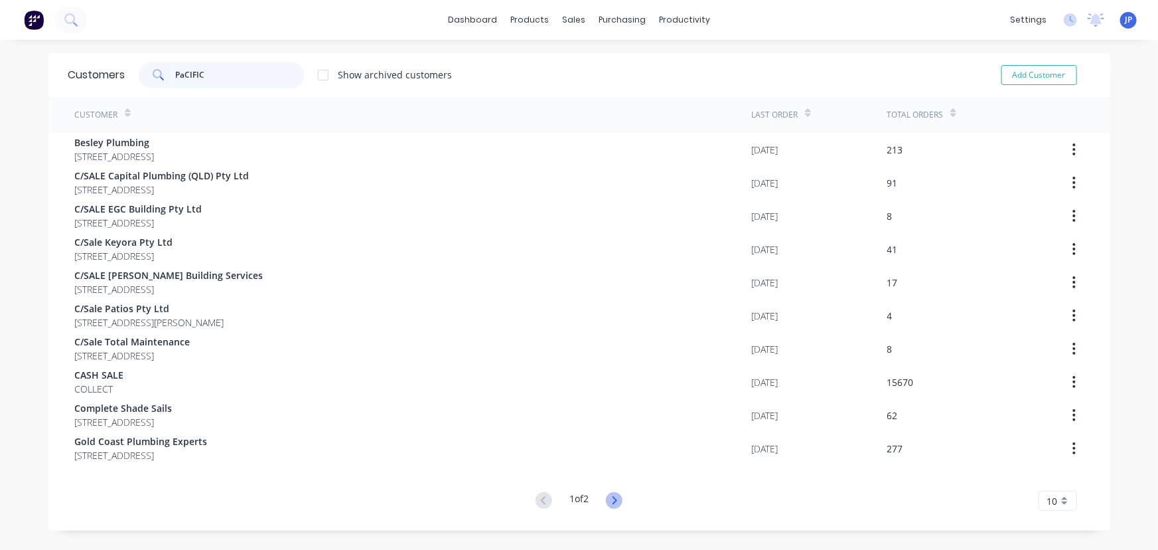
type input "PaCIFIC"
click at [607, 494] on icon at bounding box center [614, 500] width 17 height 17
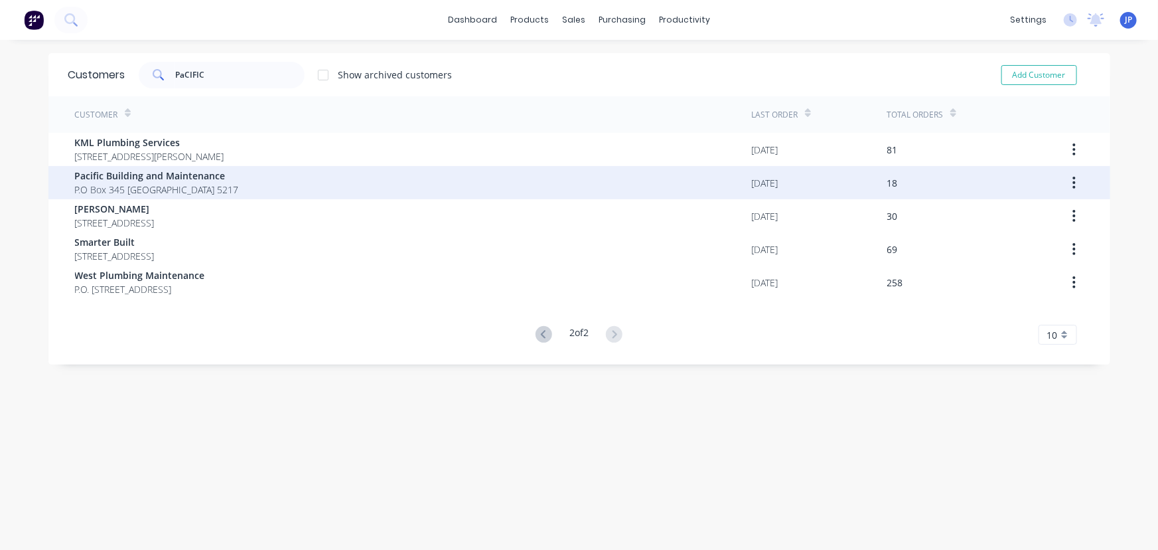
click at [198, 186] on span "P.O Box 345 [GEOGRAPHIC_DATA] 5217" at bounding box center [157, 190] width 164 height 14
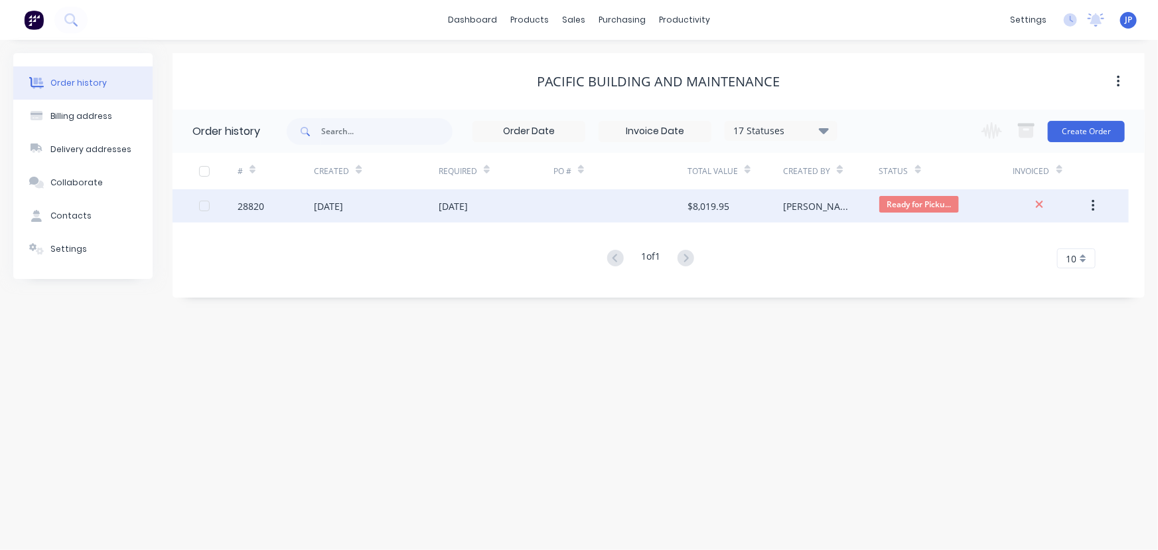
click at [343, 208] on div "[DATE]" at bounding box center [328, 206] width 29 height 14
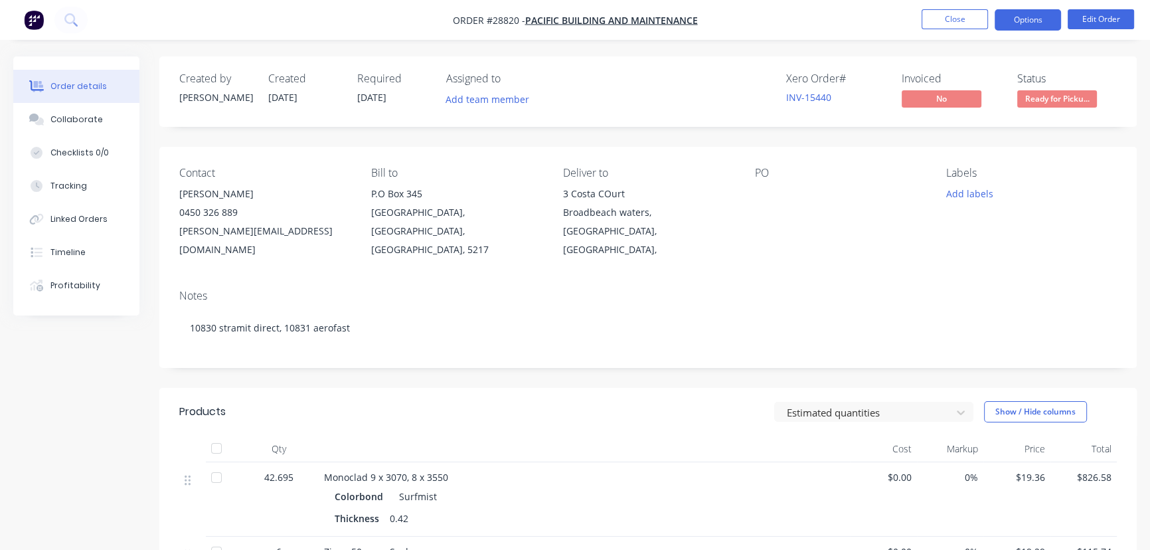
click at [1023, 23] on button "Options" at bounding box center [1027, 19] width 66 height 21
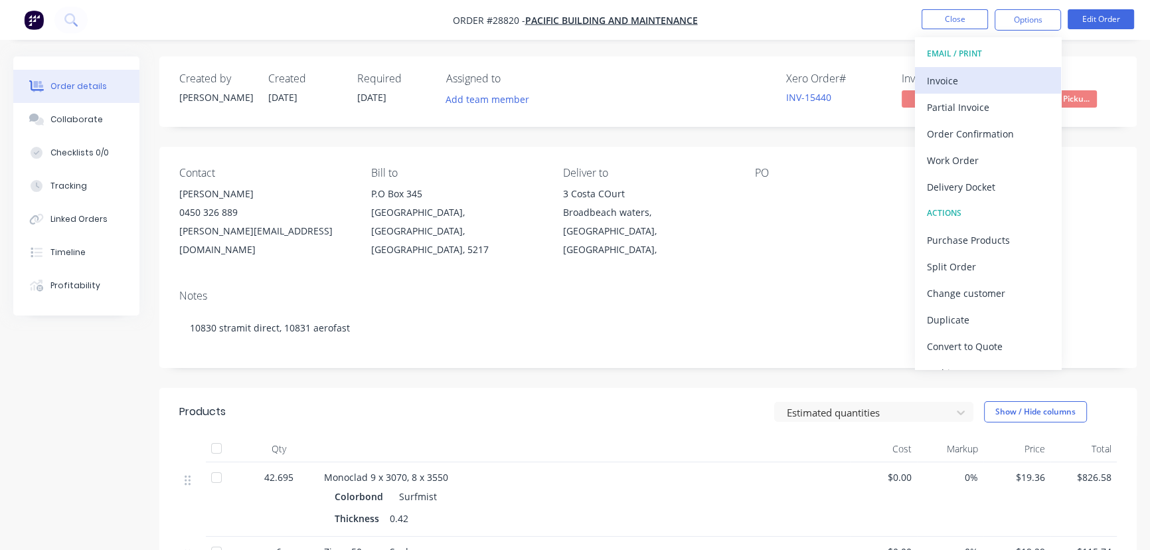
click at [948, 77] on div "Invoice" at bounding box center [988, 80] width 122 height 19
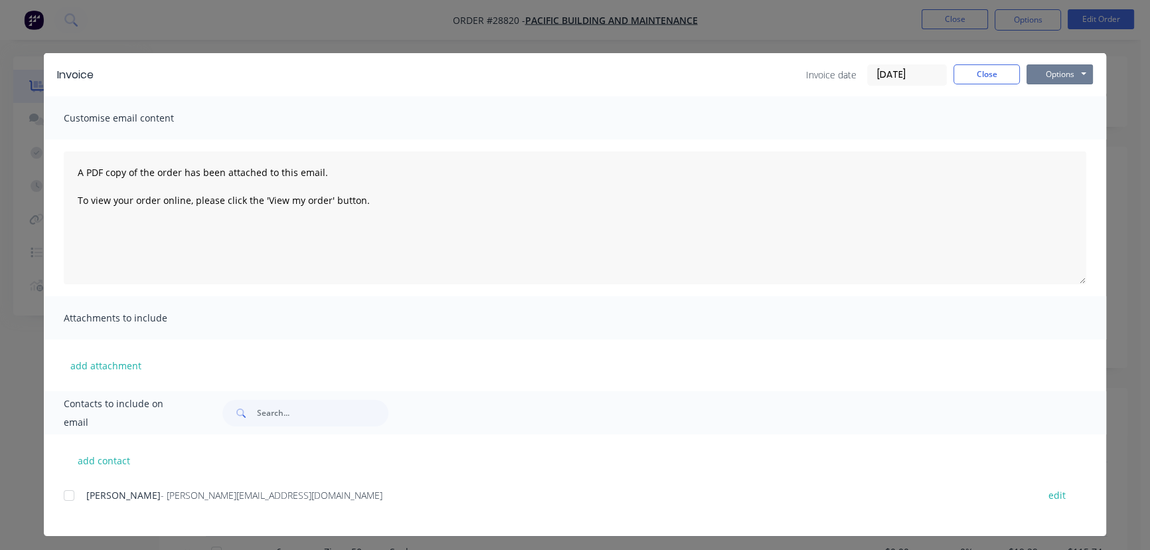
drag, startPoint x: 1055, startPoint y: 70, endPoint x: 1051, endPoint y: 85, distance: 15.8
click at [1055, 70] on button "Options" at bounding box center [1059, 74] width 66 height 20
click at [1047, 118] on button "Print" at bounding box center [1068, 120] width 85 height 22
click at [982, 75] on button "Close" at bounding box center [986, 74] width 66 height 20
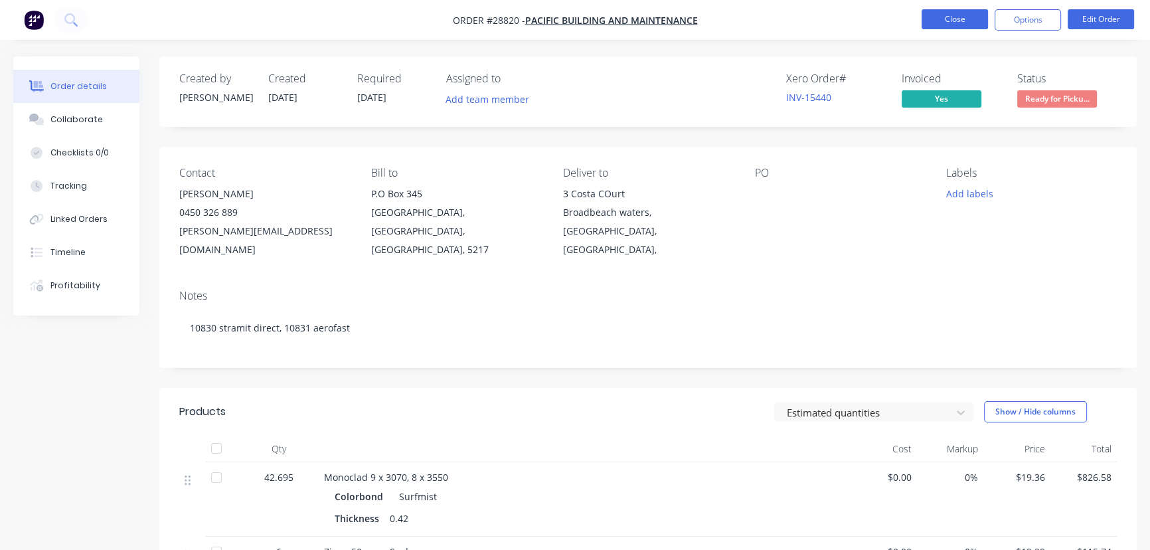
click at [952, 24] on button "Close" at bounding box center [954, 19] width 66 height 20
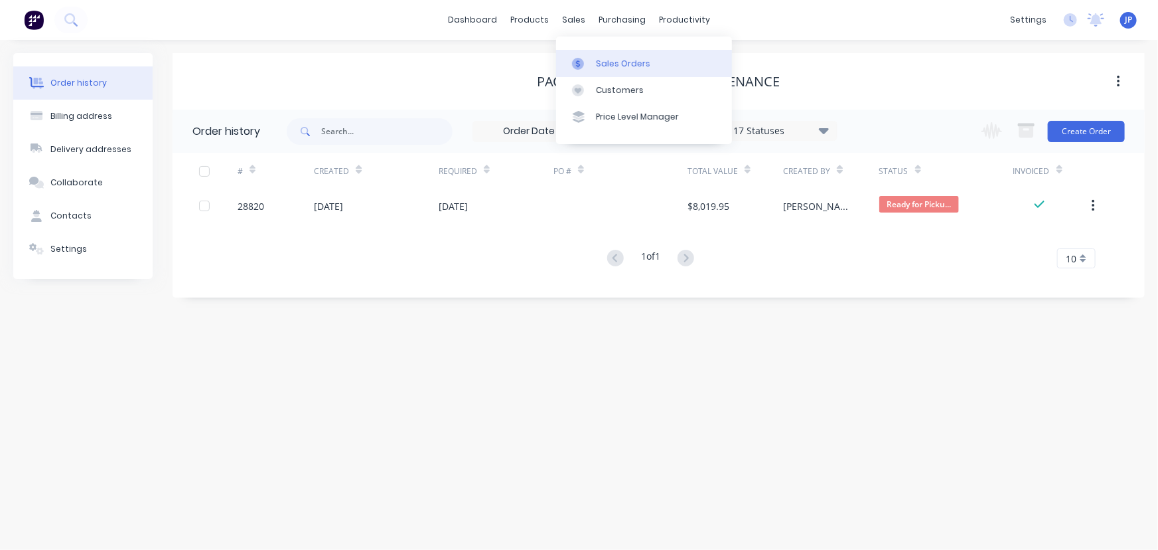
click at [617, 64] on div "Sales Orders" at bounding box center [623, 64] width 54 height 12
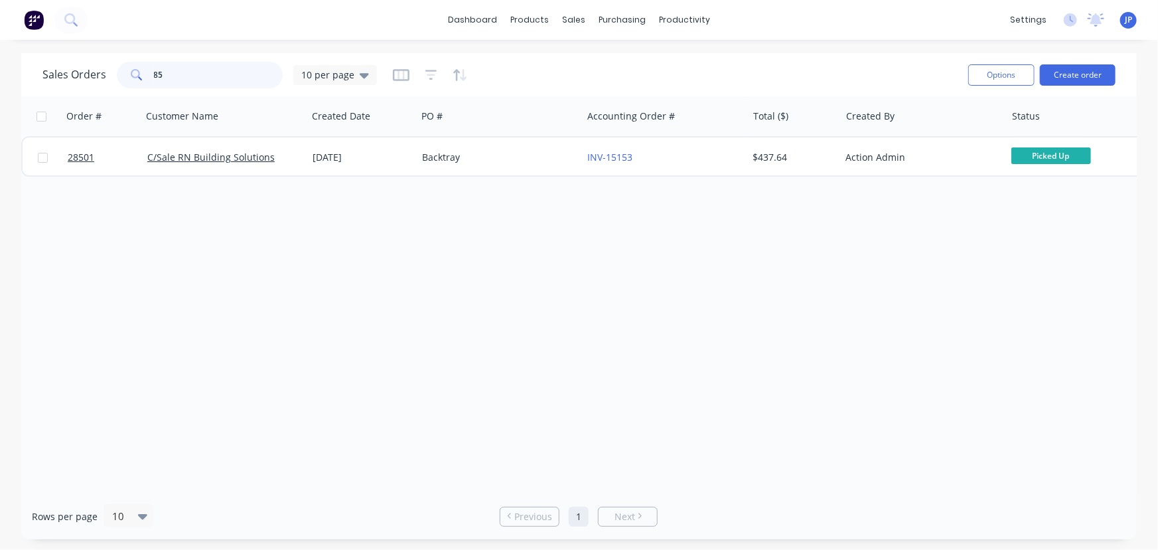
type input "8"
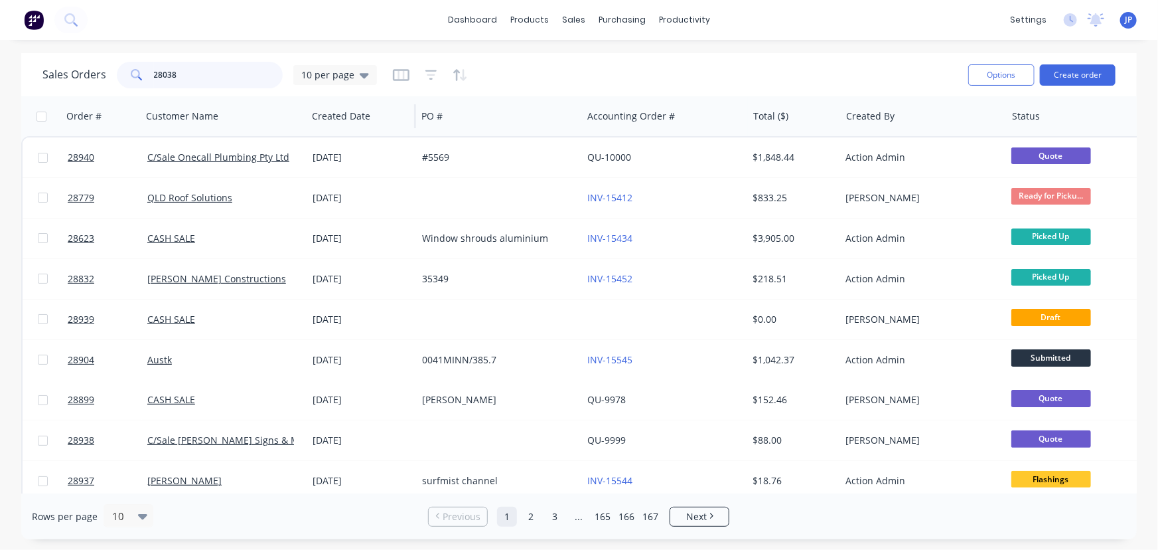
type input "28038"
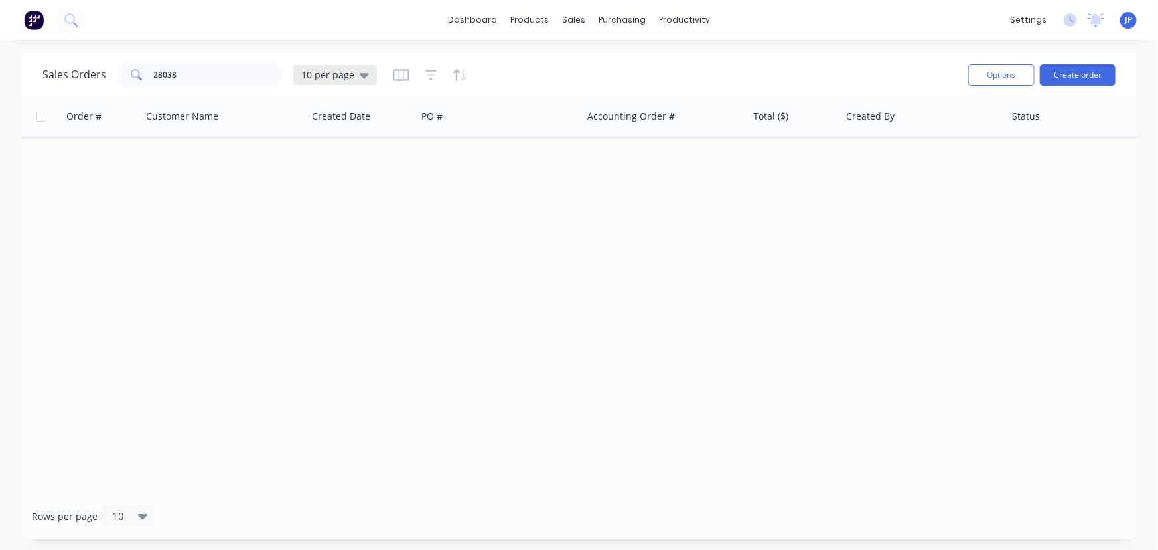
click at [360, 81] on div "10 per page" at bounding box center [335, 75] width 84 height 20
click at [346, 235] on button "Archived" at bounding box center [372, 240] width 151 height 15
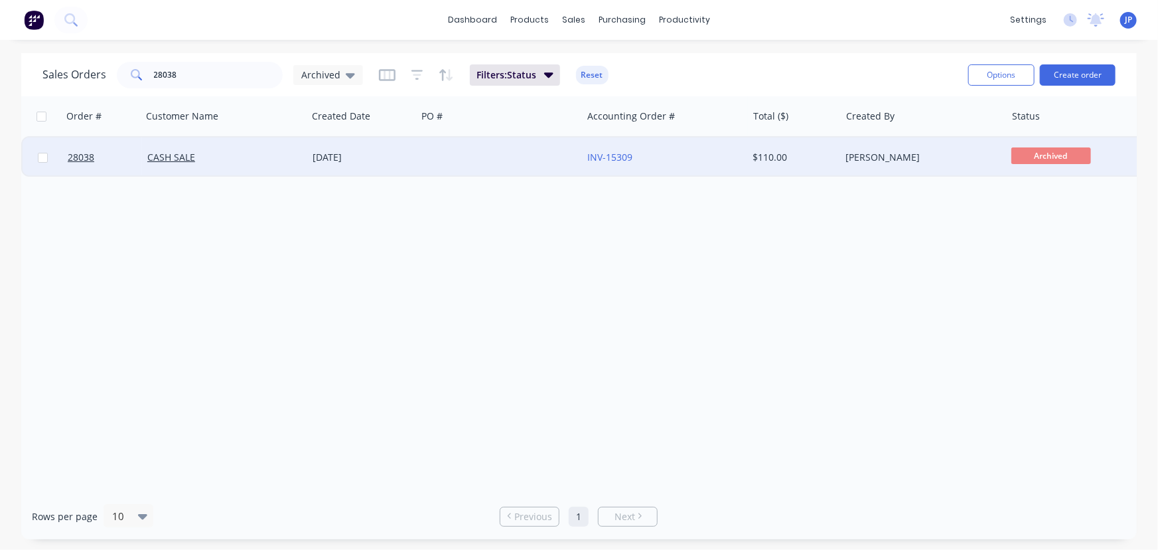
click at [406, 156] on div "[DATE]" at bounding box center [362, 157] width 99 height 13
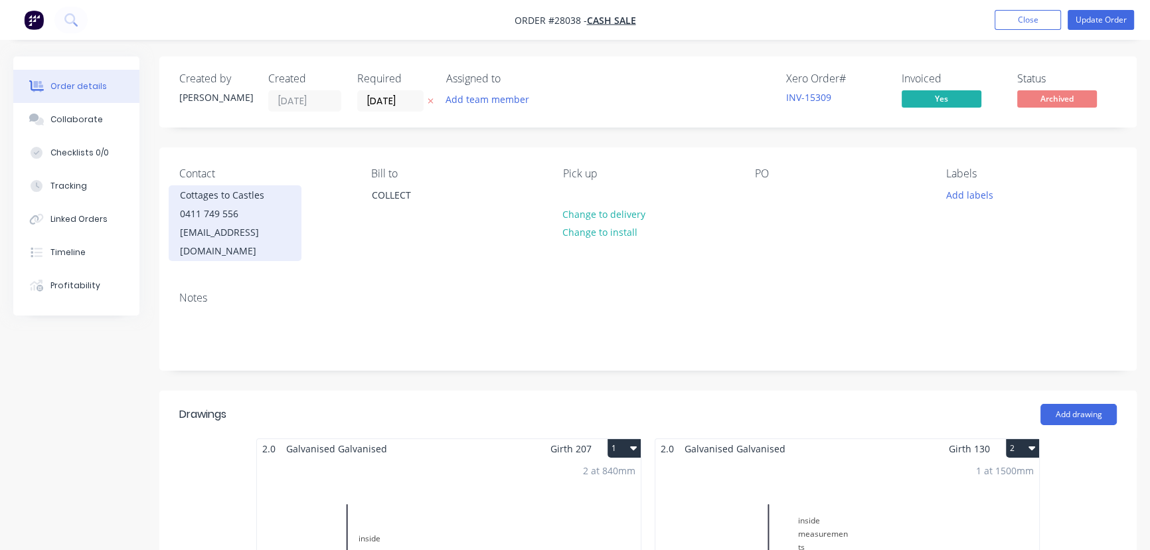
click at [290, 234] on div "[EMAIL_ADDRESS][DOMAIN_NAME]" at bounding box center [235, 241] width 110 height 37
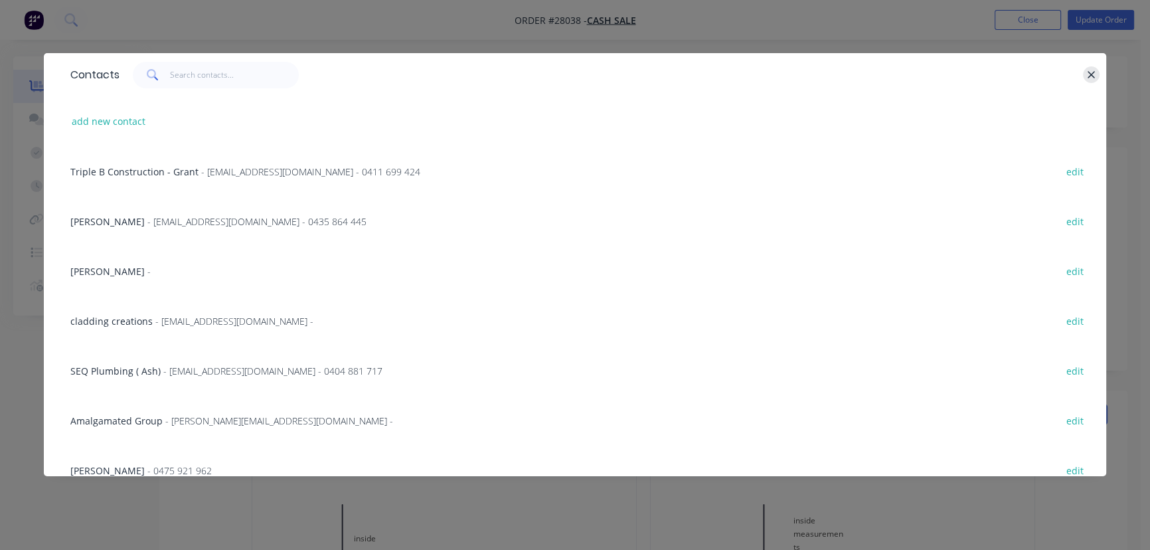
click at [1098, 72] on button "button" at bounding box center [1091, 74] width 17 height 17
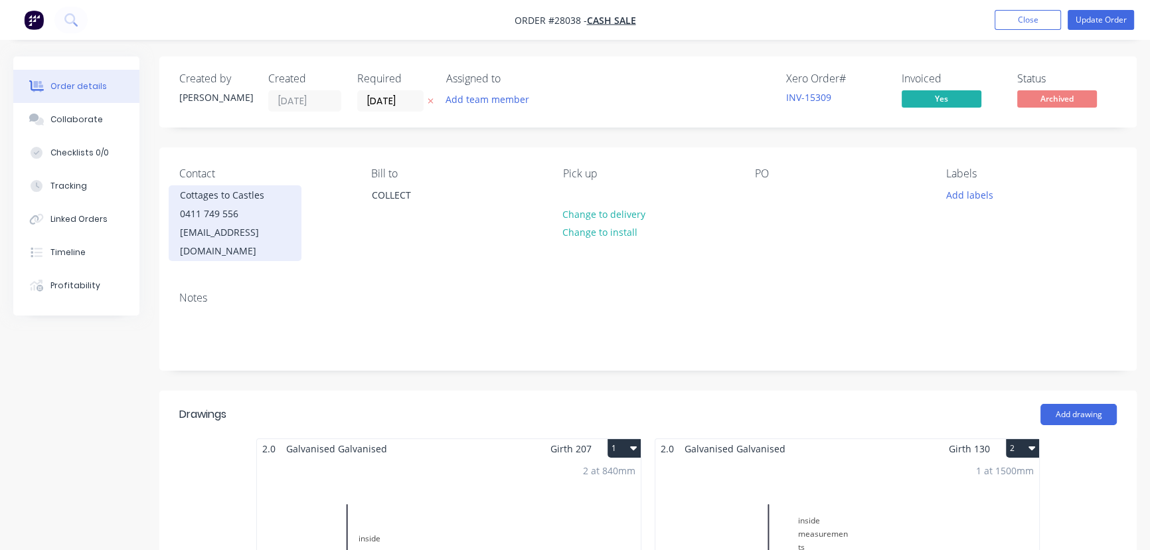
drag, startPoint x: 326, startPoint y: 244, endPoint x: 172, endPoint y: 196, distance: 161.2
click at [172, 196] on div "Contact Cottages to Castles 0411 749 556 [EMAIL_ADDRESS][DOMAIN_NAME] [PERSON_N…" at bounding box center [647, 213] width 977 height 133
copy div "Cottages to Castles 0411 749 556 [EMAIL_ADDRESS][DOMAIN_NAME]"
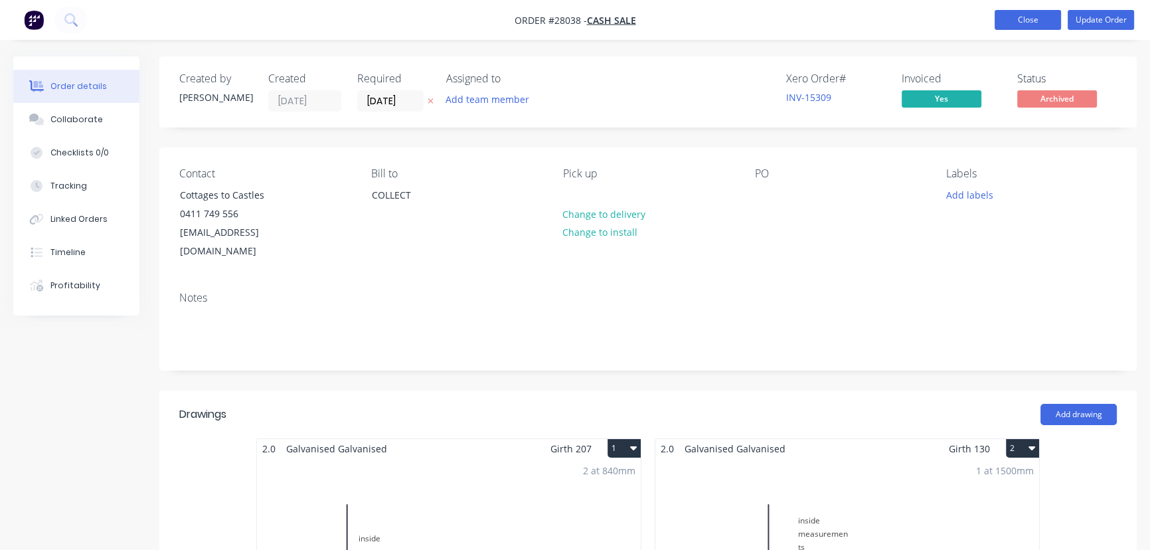
click at [1010, 21] on button "Close" at bounding box center [1027, 20] width 66 height 20
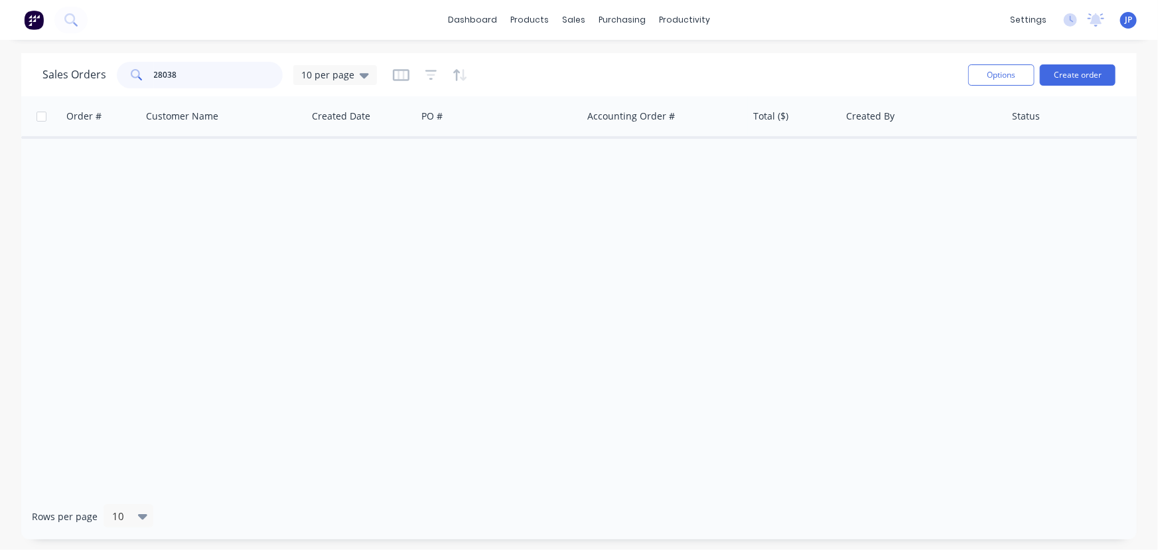
drag, startPoint x: 197, startPoint y: 74, endPoint x: 137, endPoint y: 74, distance: 59.7
click at [137, 74] on div "28038" at bounding box center [200, 75] width 166 height 27
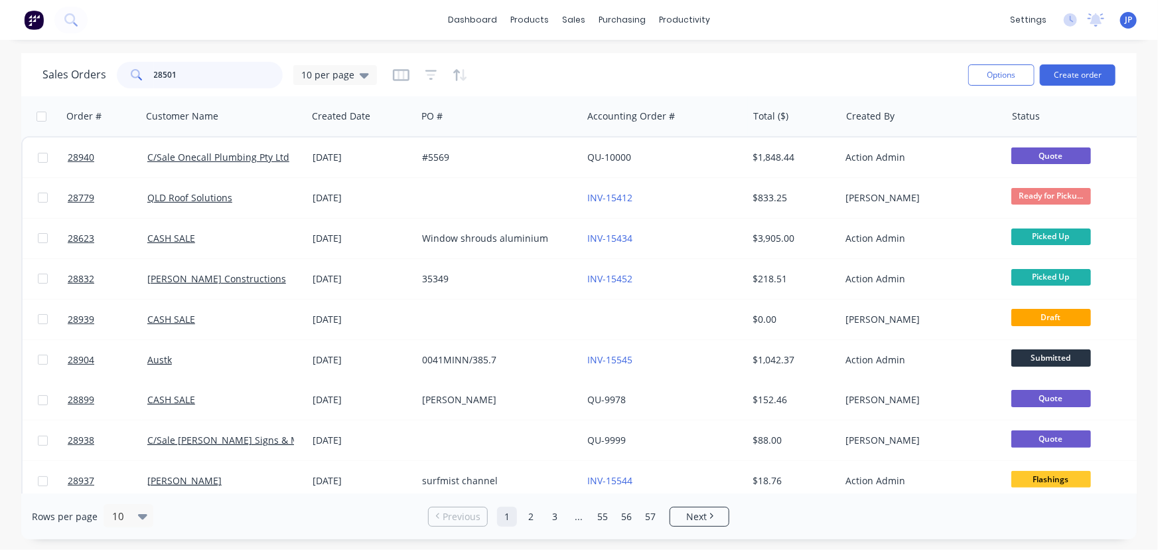
type input "28501"
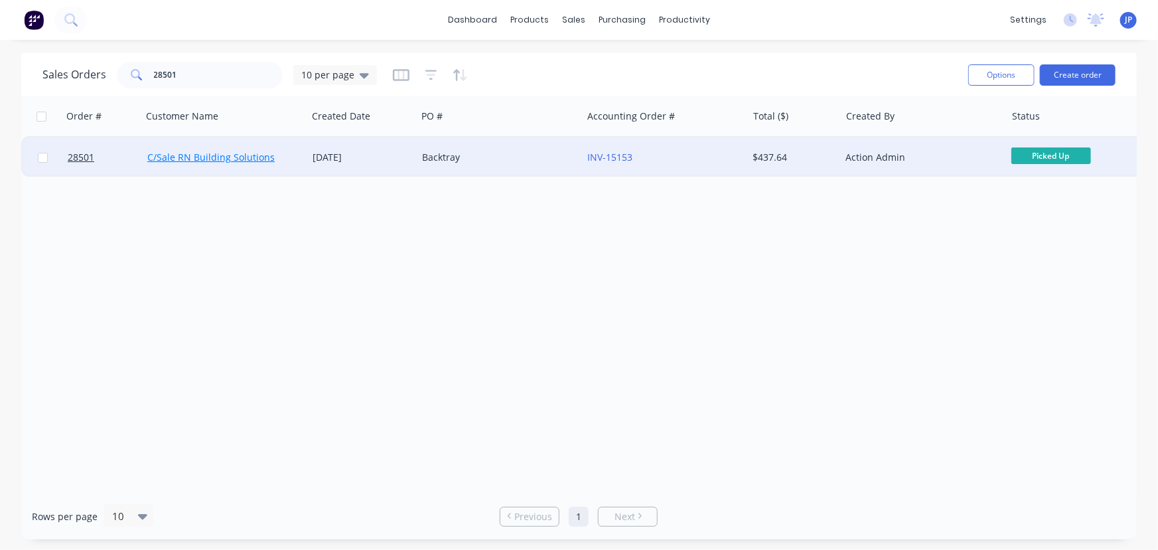
click at [184, 159] on link "C/Sale RN Building Solutions" at bounding box center [210, 157] width 127 height 13
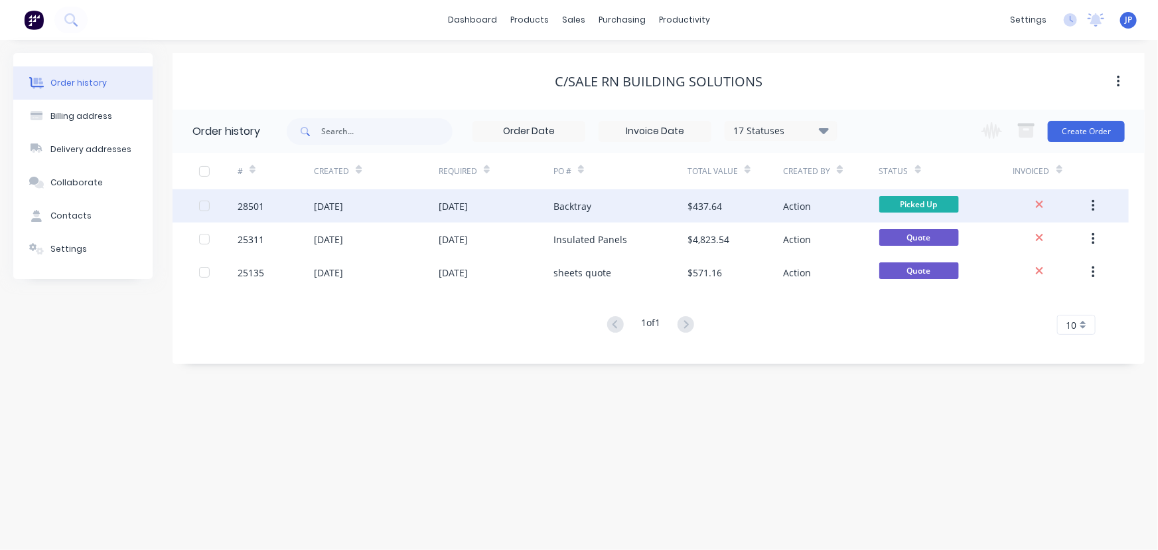
click at [335, 207] on div "[DATE]" at bounding box center [328, 206] width 29 height 14
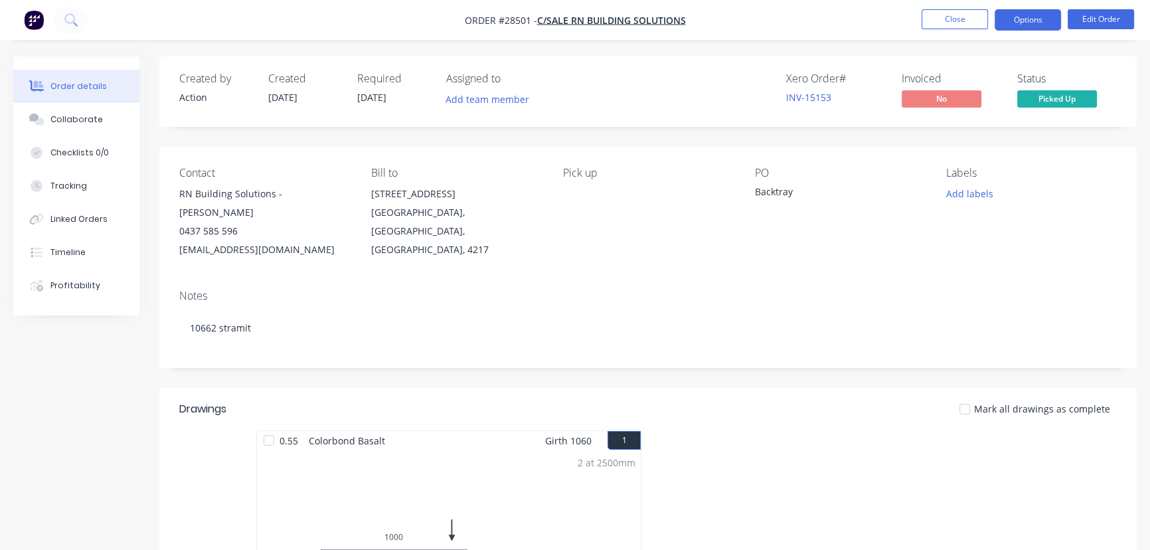
click at [1029, 26] on button "Options" at bounding box center [1027, 19] width 66 height 21
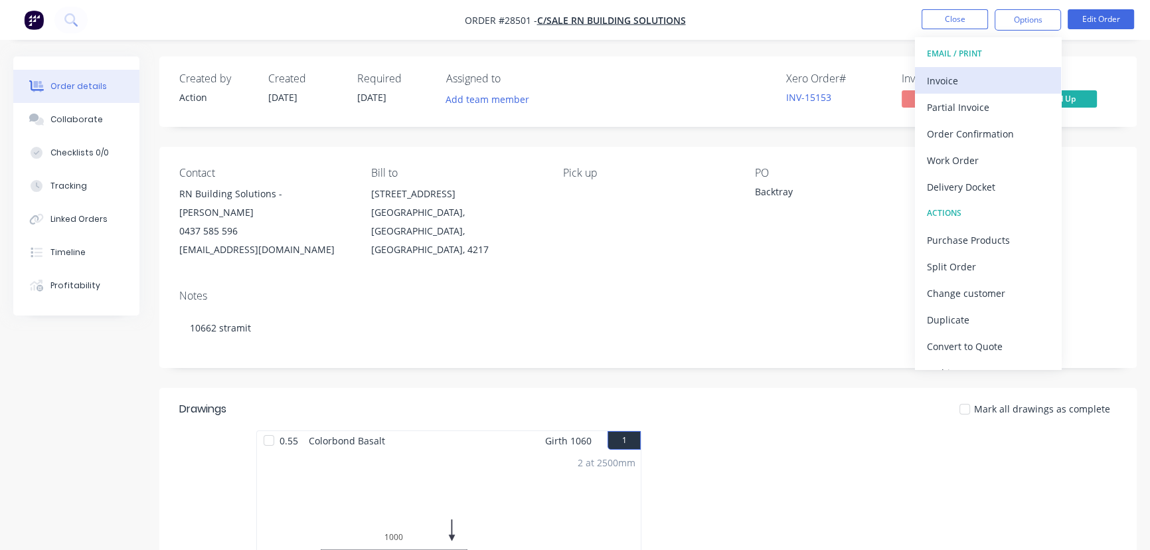
click at [953, 81] on div "Invoice" at bounding box center [988, 80] width 122 height 19
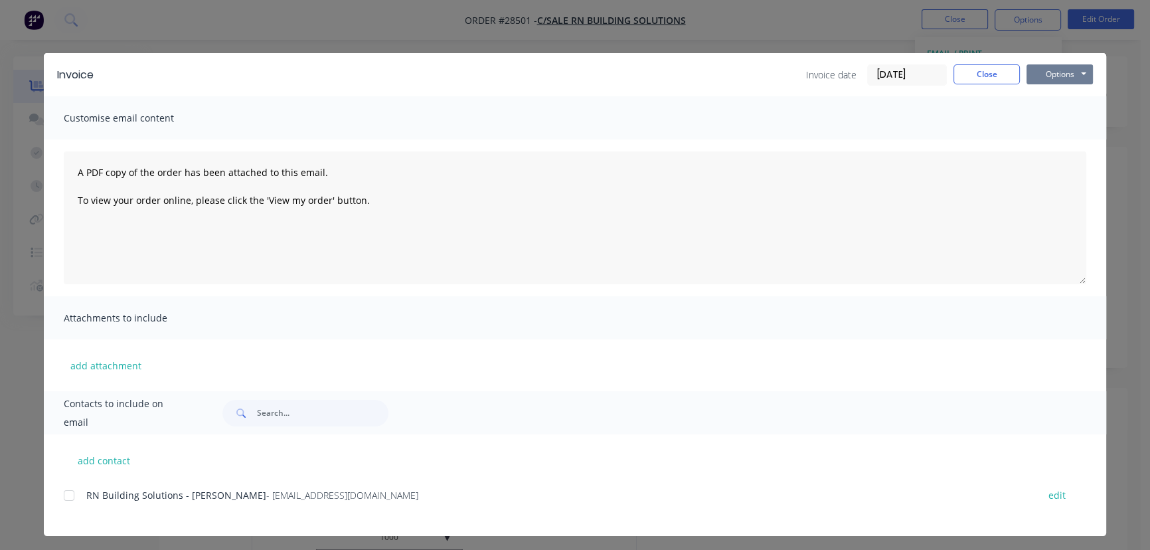
click at [1065, 69] on button "Options" at bounding box center [1059, 74] width 66 height 20
click at [1055, 119] on button "Print" at bounding box center [1068, 120] width 85 height 22
click at [960, 78] on button "Close" at bounding box center [986, 74] width 66 height 20
